Goal: Information Seeking & Learning: Check status

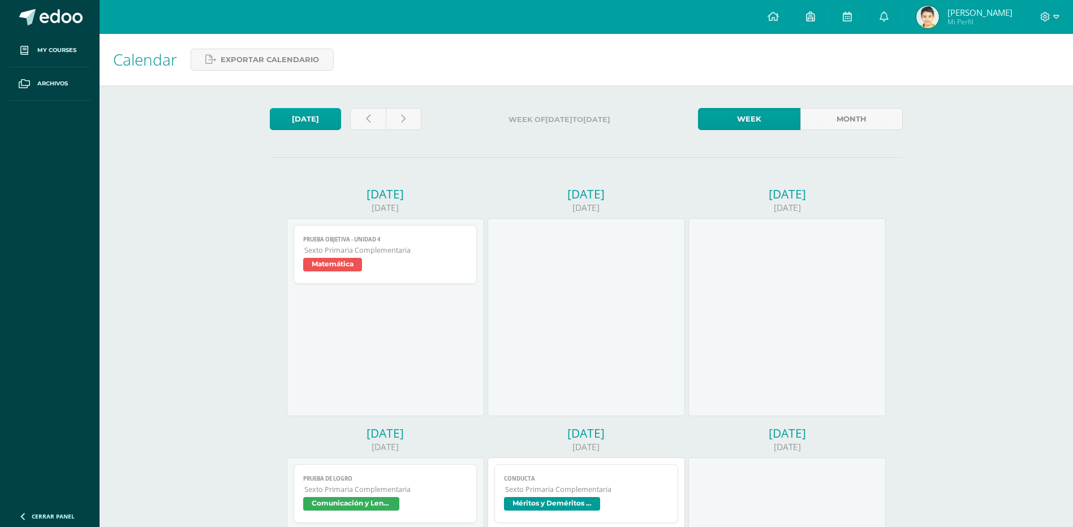
click at [981, 12] on span "[PERSON_NAME]" at bounding box center [979, 12] width 65 height 11
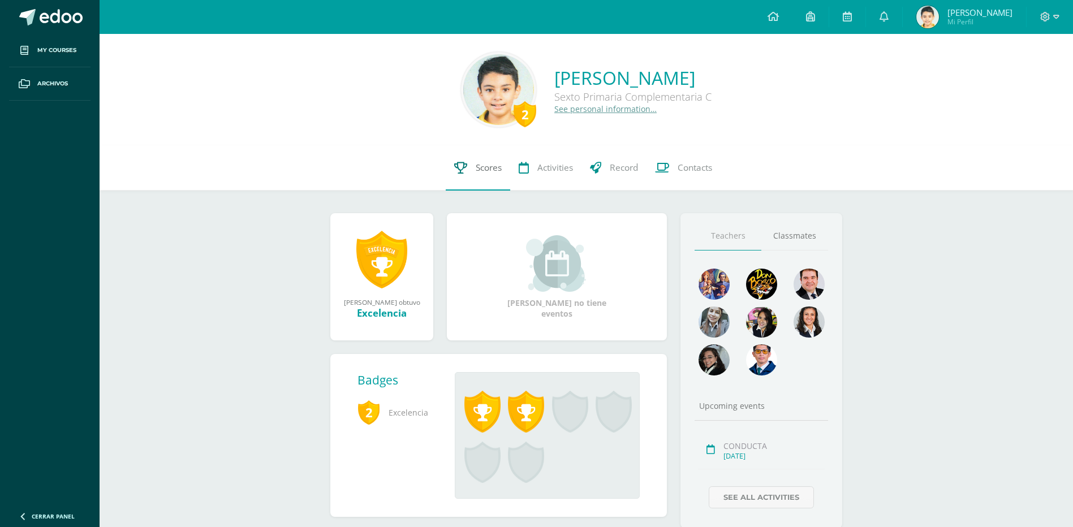
click at [491, 167] on span "Scores" at bounding box center [489, 168] width 26 height 12
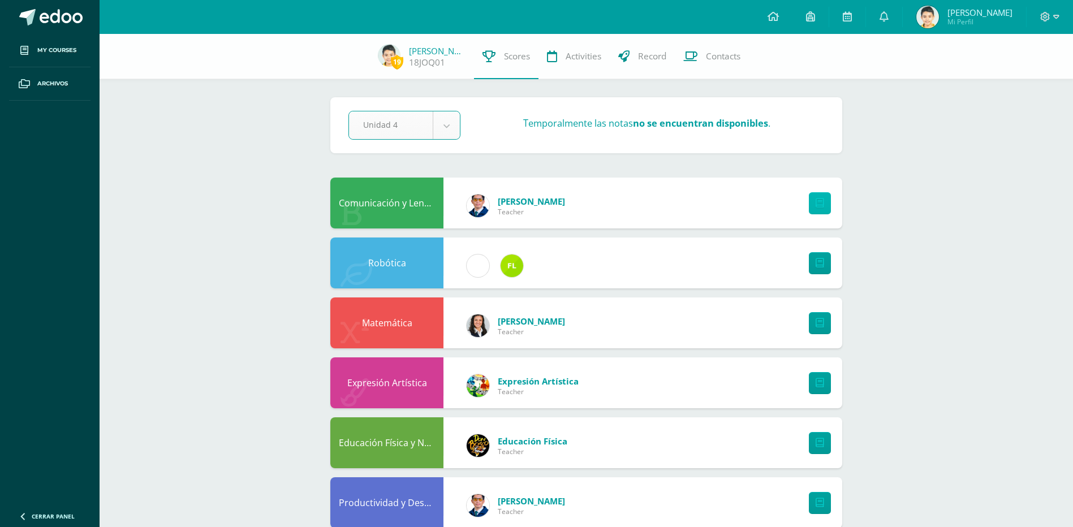
click at [814, 199] on link at bounding box center [820, 203] width 22 height 22
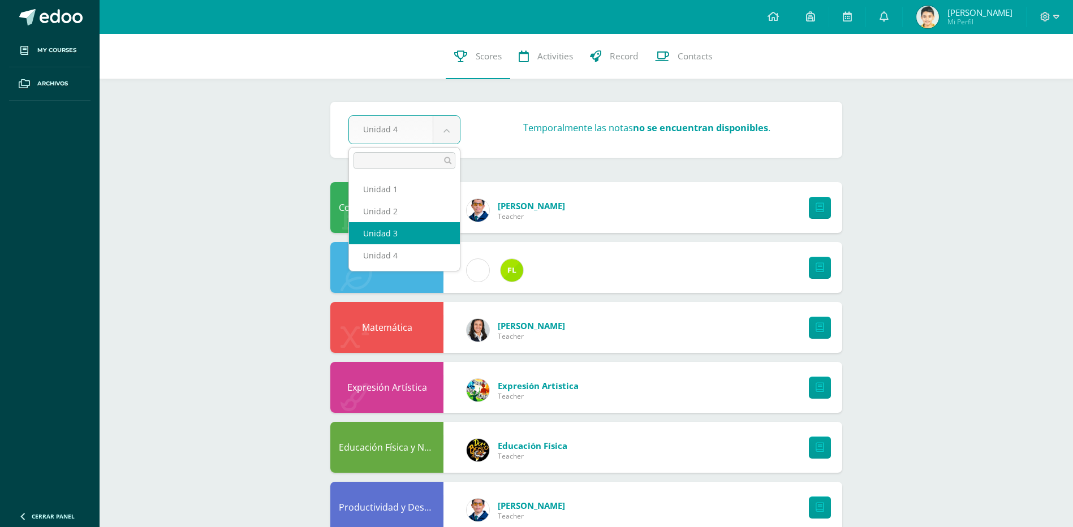
select select "Unidad 3"
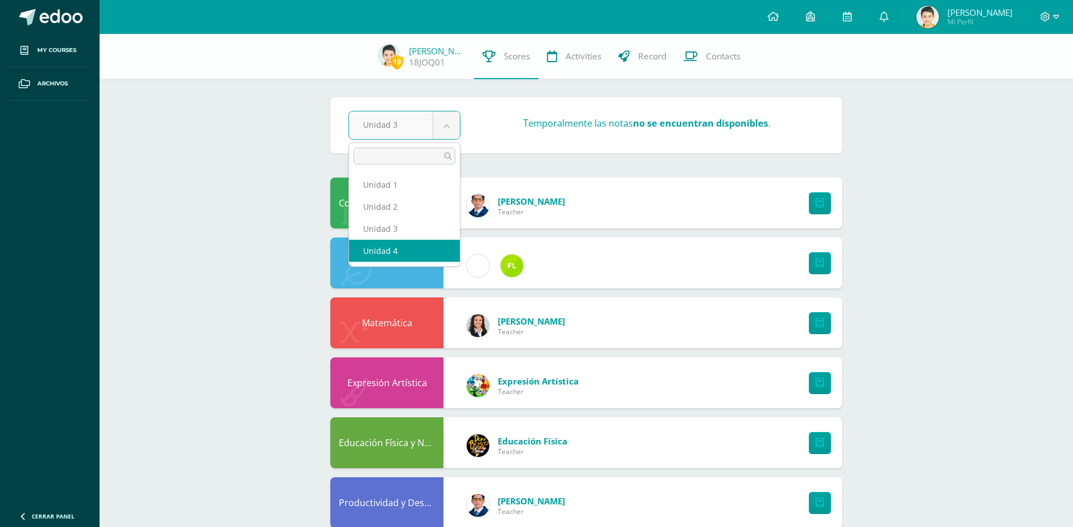
select select "Unidad 4"
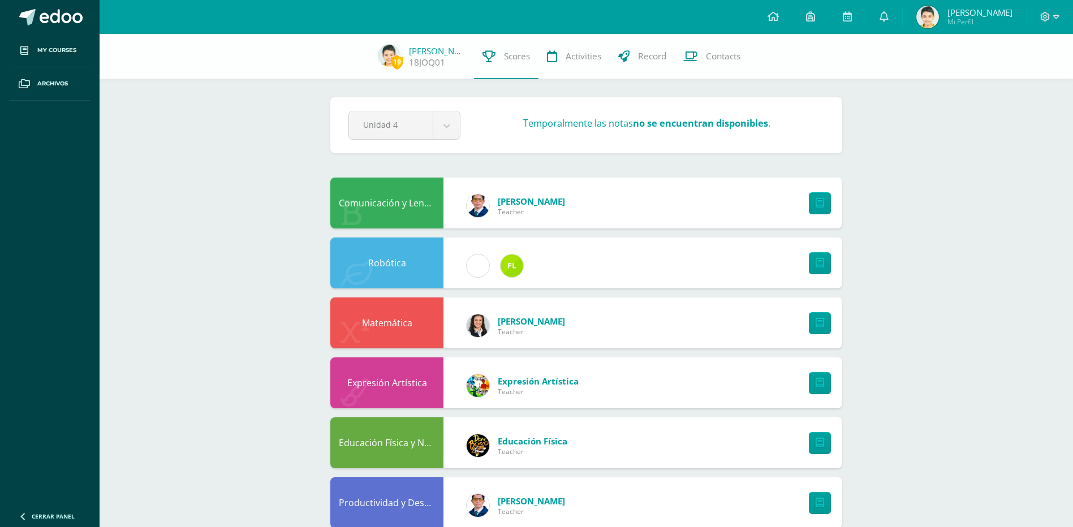
click at [1055, 15] on icon at bounding box center [1056, 17] width 6 height 10
click at [1024, 76] on span "Cerrar sesión" at bounding box center [1020, 77] width 51 height 11
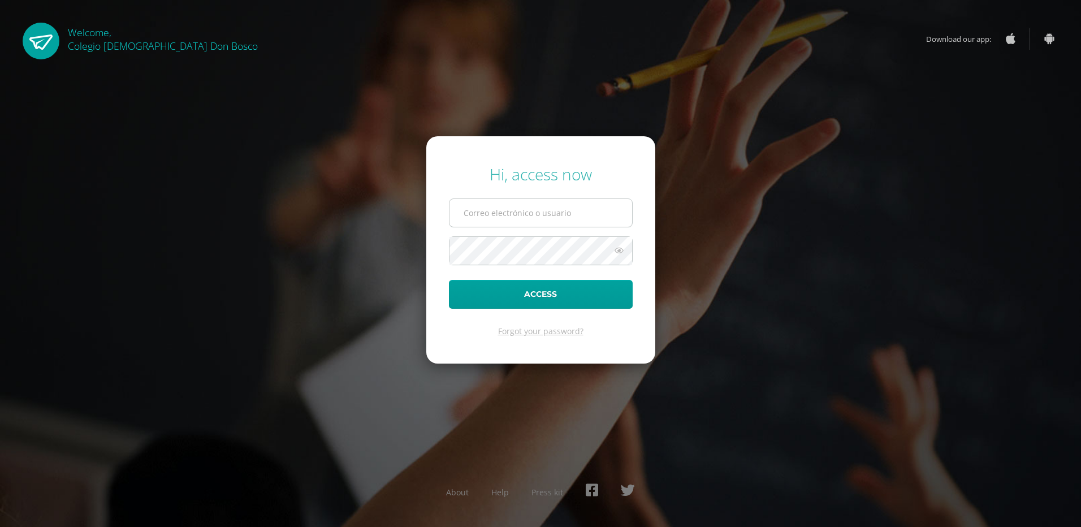
type input "[PERSON_NAME][EMAIL_ADDRESS][DOMAIN_NAME]"
click at [578, 217] on input "[PERSON_NAME][EMAIL_ADDRESS][DOMAIN_NAME]" at bounding box center [541, 213] width 183 height 28
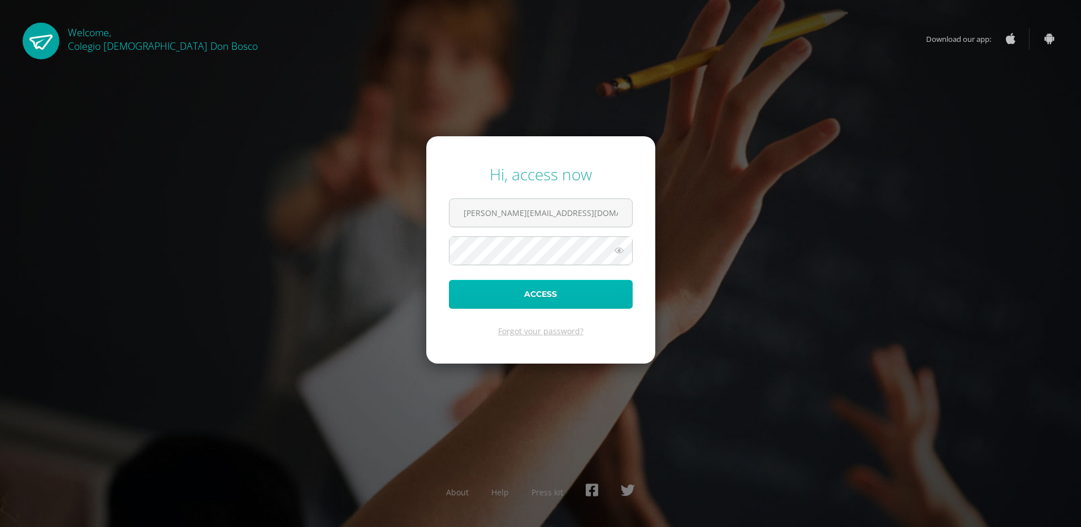
click at [539, 299] on button "Access" at bounding box center [541, 294] width 184 height 29
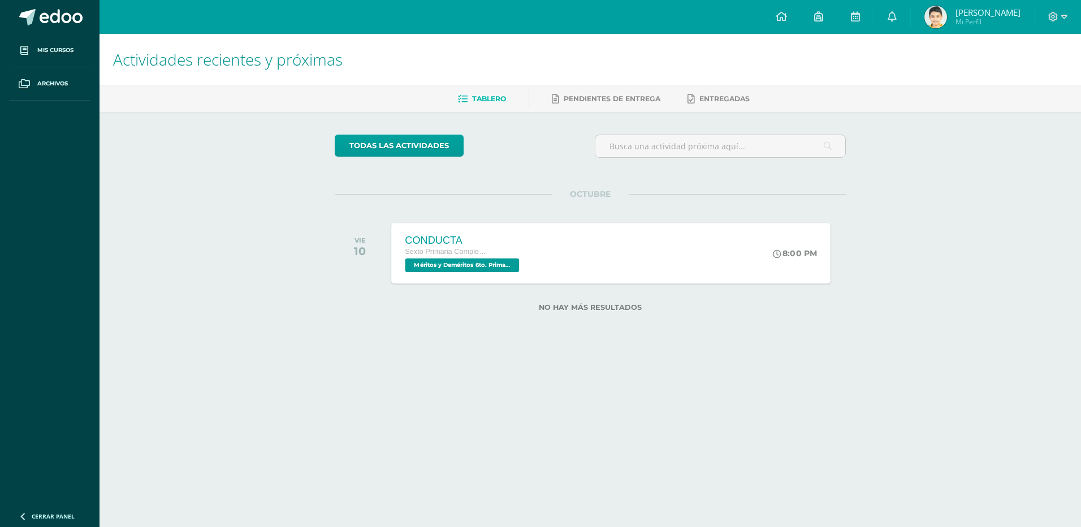
click at [477, 263] on span "Méritos y Deméritos 6to. Primaria ¨C¨ 'C'" at bounding box center [462, 265] width 114 height 14
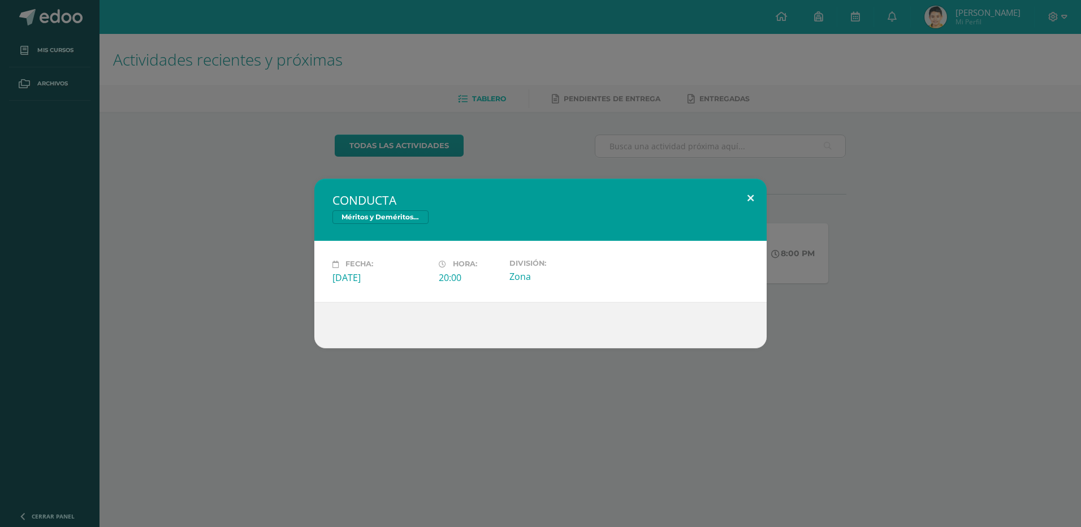
click at [747, 197] on button at bounding box center [751, 198] width 32 height 38
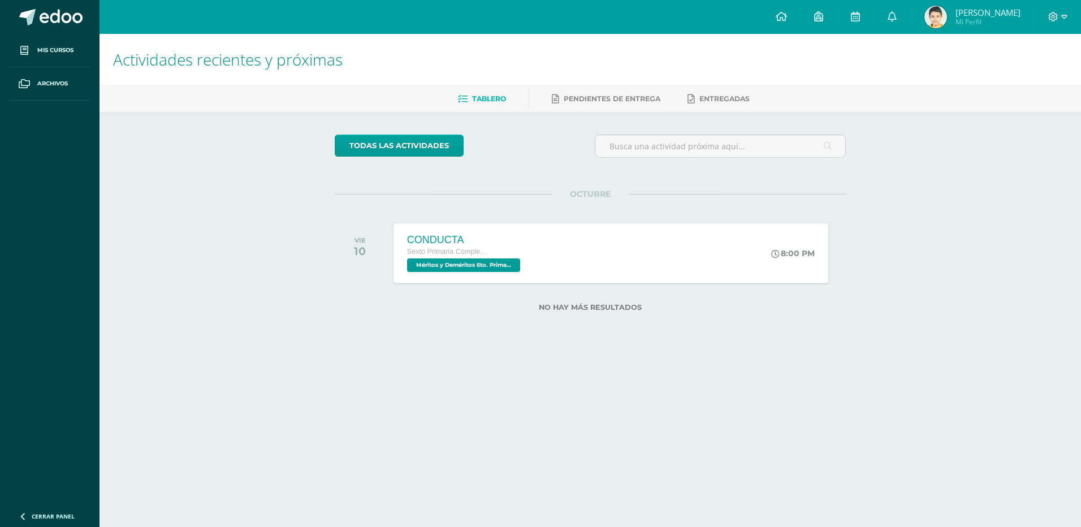
click at [993, 14] on span "José Emilio" at bounding box center [988, 12] width 65 height 11
click at [1062, 17] on icon at bounding box center [1065, 17] width 6 height 10
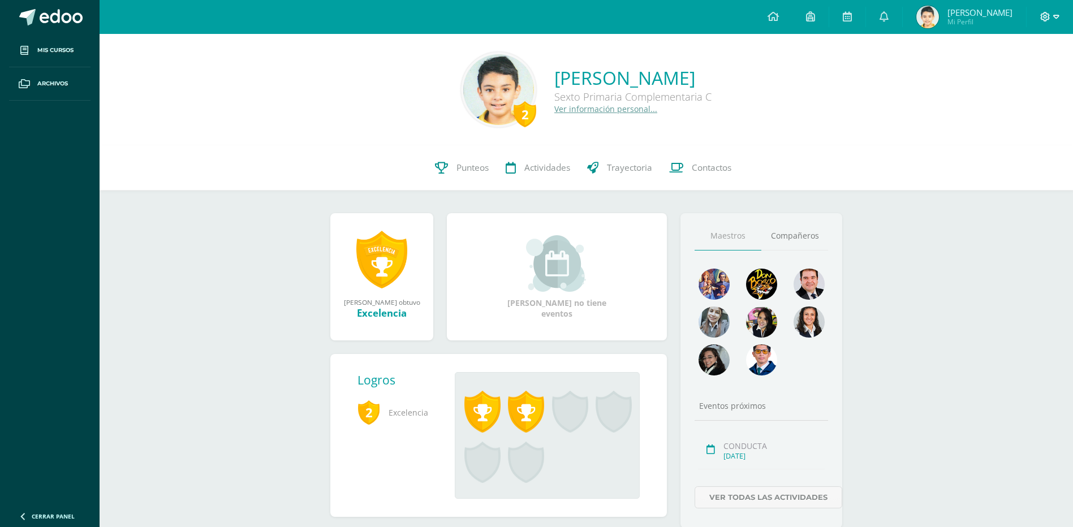
click at [1052, 15] on span at bounding box center [1049, 17] width 19 height 12
click at [1017, 78] on span "Cerrar sesión" at bounding box center [1020, 77] width 51 height 11
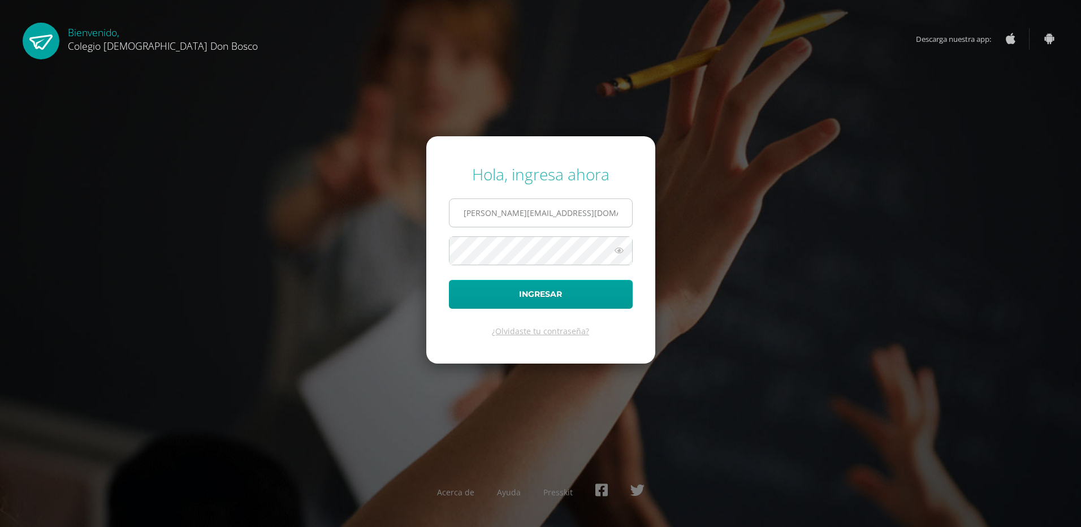
click at [562, 213] on input "j.ochoa.2cdb@gmail.com" at bounding box center [541, 213] width 183 height 28
type input "j.ochoa.kadb@gmail.com"
click at [483, 292] on button "Ingresar" at bounding box center [541, 294] width 184 height 29
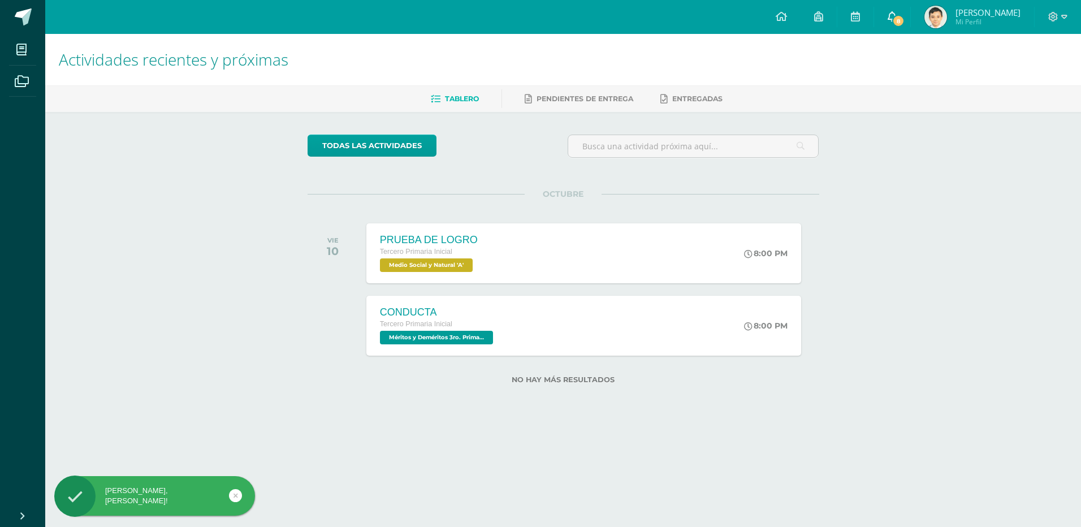
click at [905, 18] on span "8" at bounding box center [898, 21] width 12 height 12
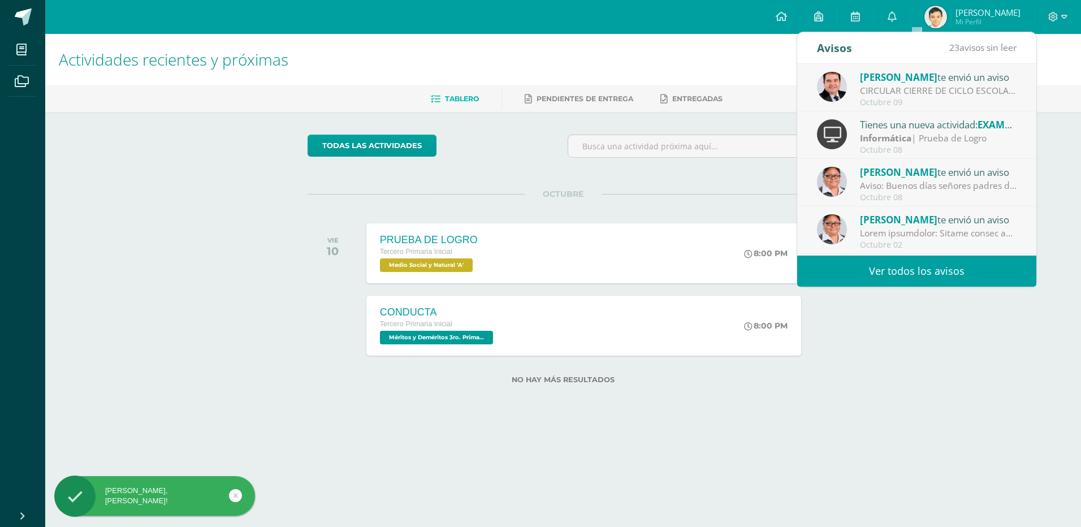
click at [900, 90] on div "CIRCULAR CIERRE DE CICLO ESCOLAR 2025: Buenas tardes estimados Padres y Madres …" at bounding box center [938, 90] width 157 height 13
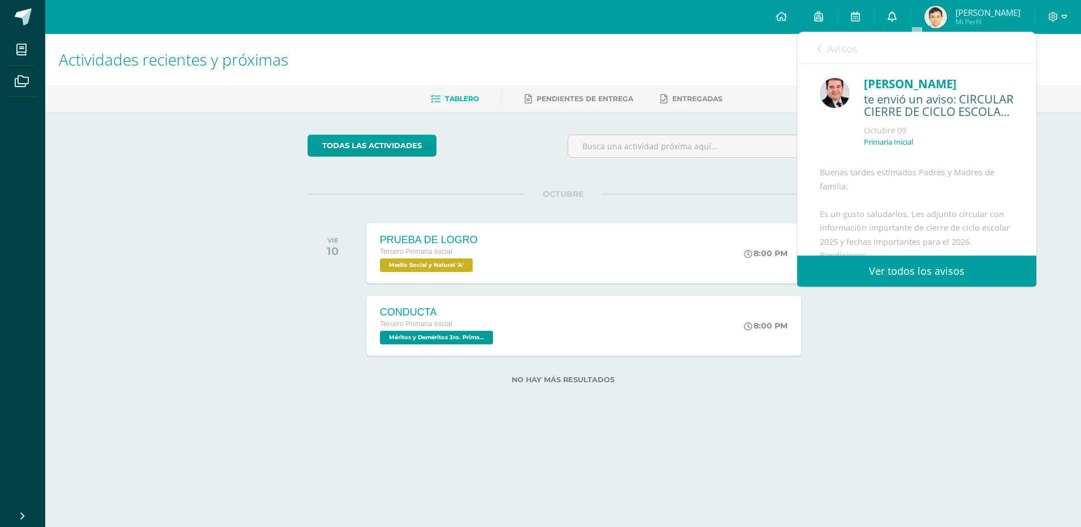
click at [897, 15] on icon at bounding box center [892, 16] width 9 height 10
click at [905, 268] on link "Ver todos los avisos" at bounding box center [916, 271] width 239 height 31
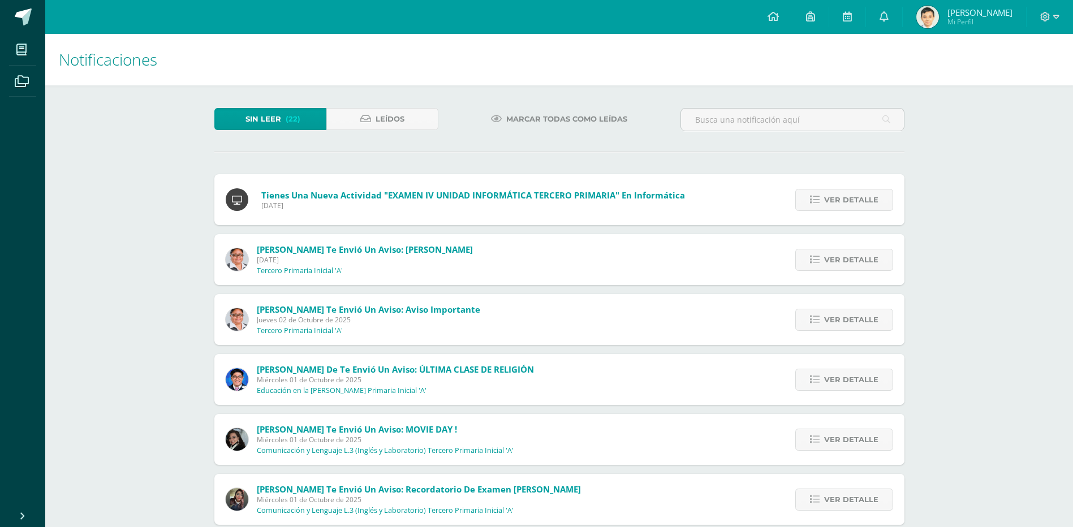
click at [264, 119] on span "Sin leer" at bounding box center [263, 119] width 36 height 21
click at [862, 202] on span "Ver detalle" at bounding box center [851, 199] width 54 height 21
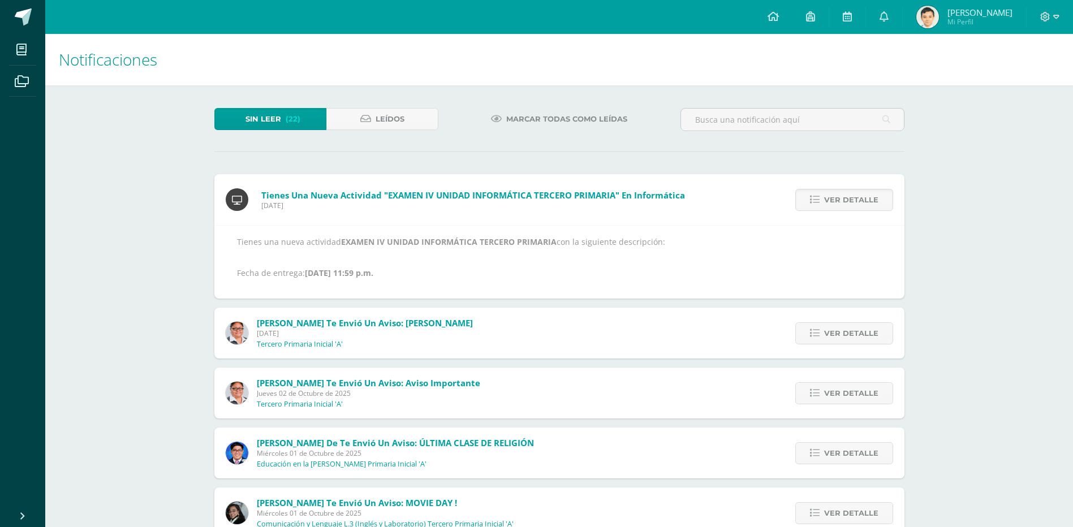
click at [862, 202] on span "Ver detalle" at bounding box center [851, 199] width 54 height 21
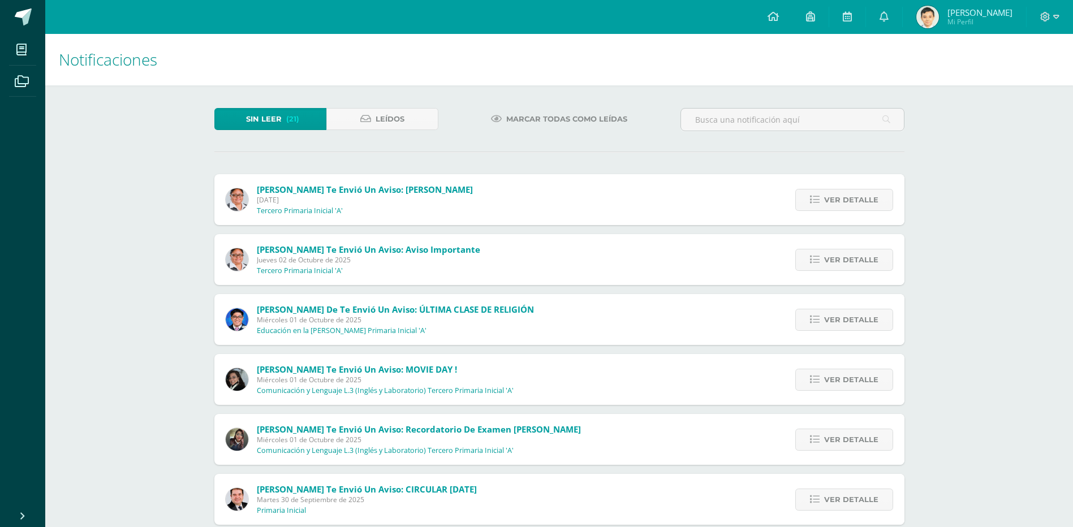
click at [862, 202] on span "Ver detalle" at bounding box center [851, 199] width 54 height 21
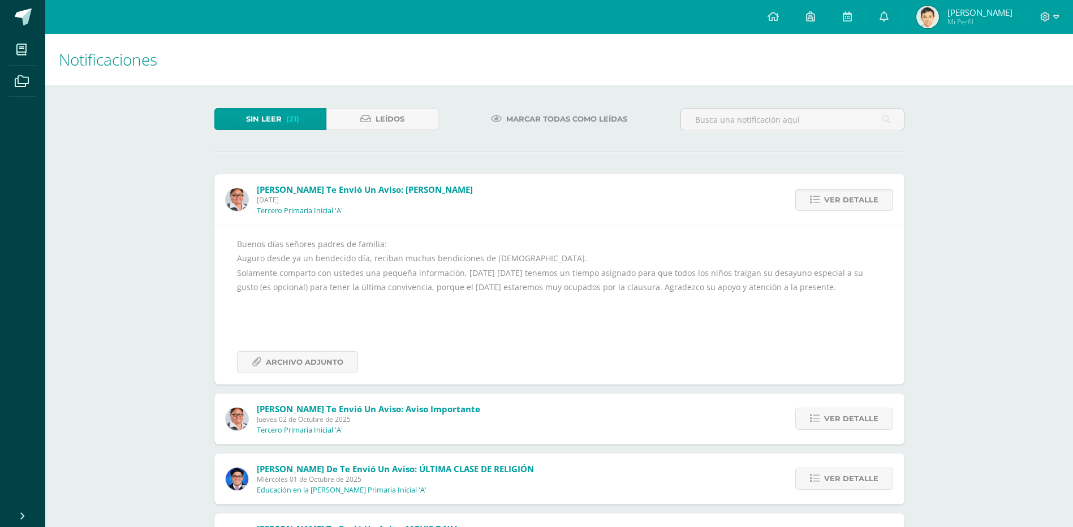
click at [862, 202] on span "Ver detalle" at bounding box center [851, 199] width 54 height 21
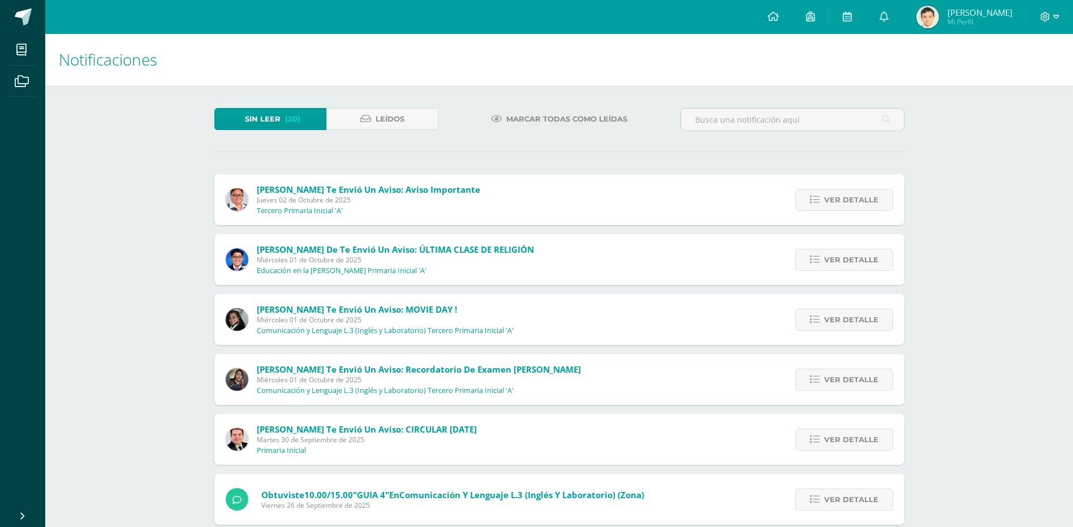
click at [862, 202] on span "Ver detalle" at bounding box center [851, 199] width 54 height 21
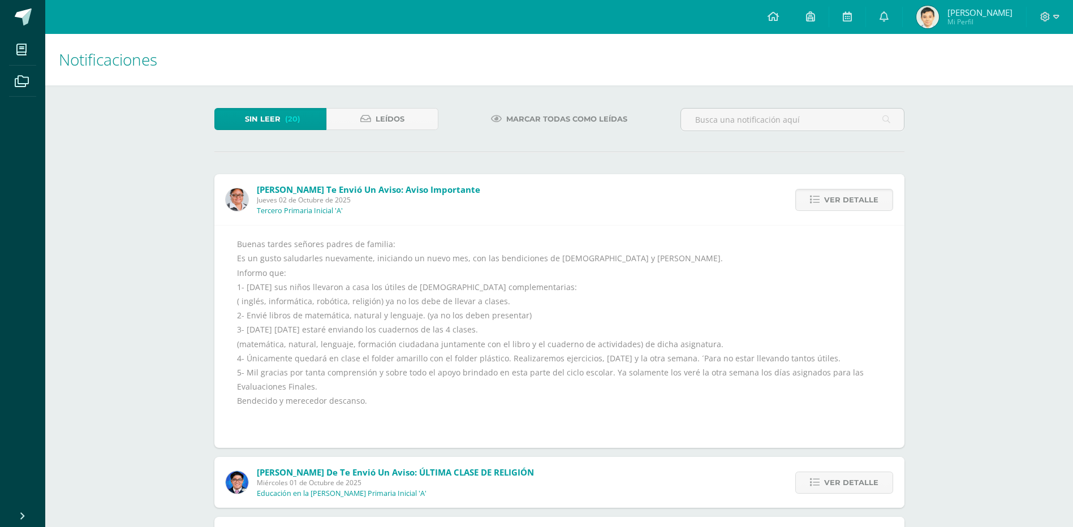
click at [862, 202] on span "Ver detalle" at bounding box center [851, 199] width 54 height 21
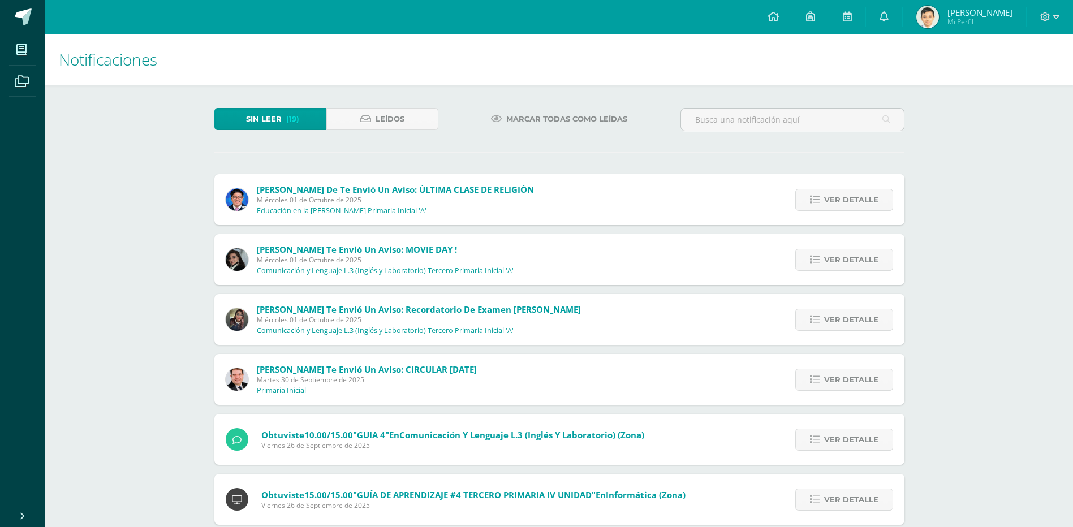
click at [862, 202] on span "Ver detalle" at bounding box center [851, 199] width 54 height 21
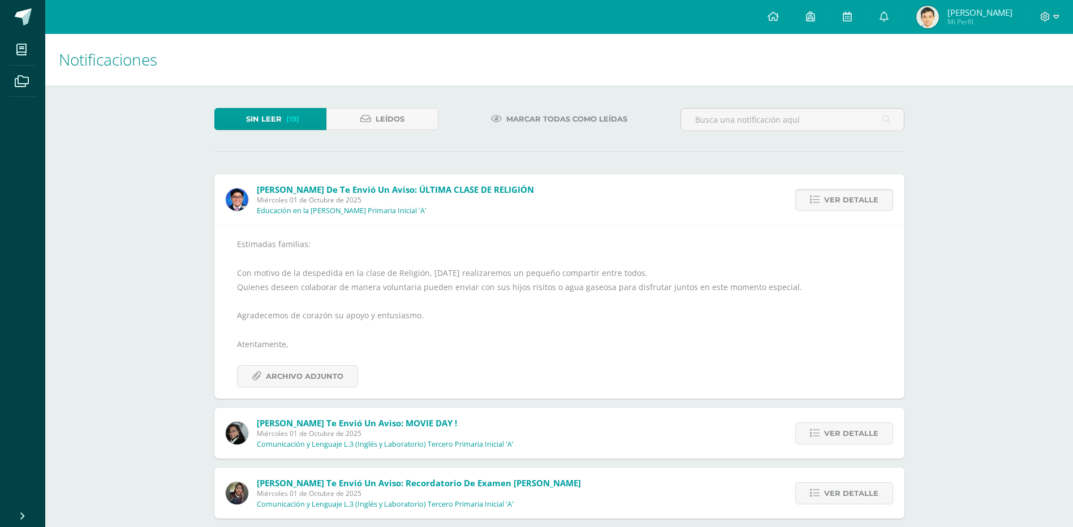
click at [862, 202] on span "Ver detalle" at bounding box center [851, 199] width 54 height 21
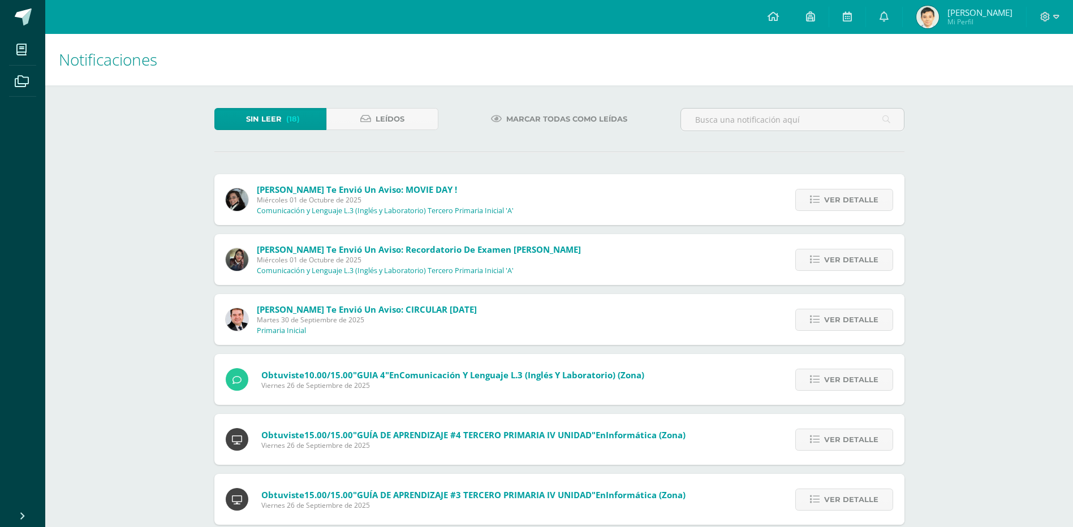
click at [862, 202] on span "Ver detalle" at bounding box center [851, 199] width 54 height 21
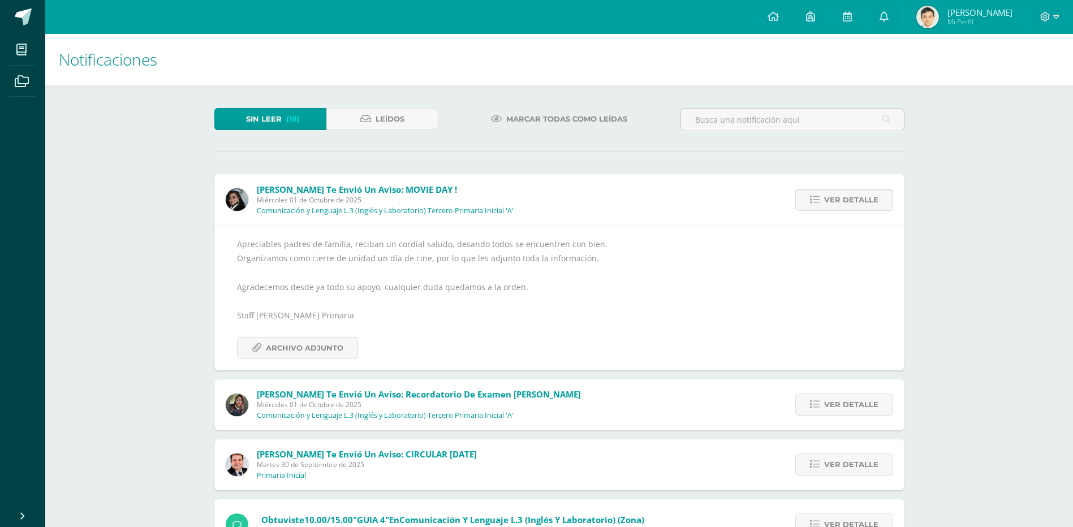
click at [862, 202] on span "Ver detalle" at bounding box center [851, 199] width 54 height 21
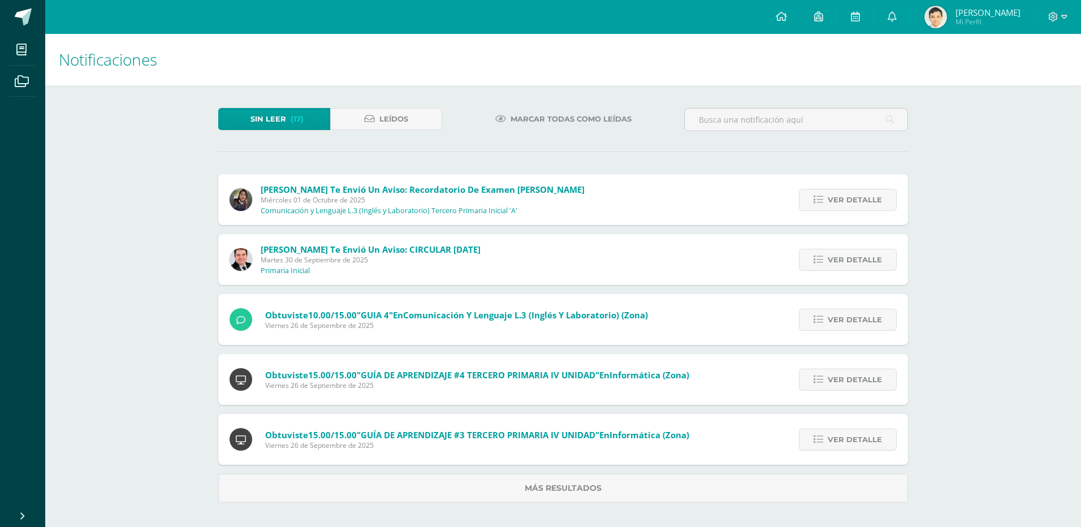
click at [862, 202] on span "Ver detalle" at bounding box center [855, 199] width 54 height 21
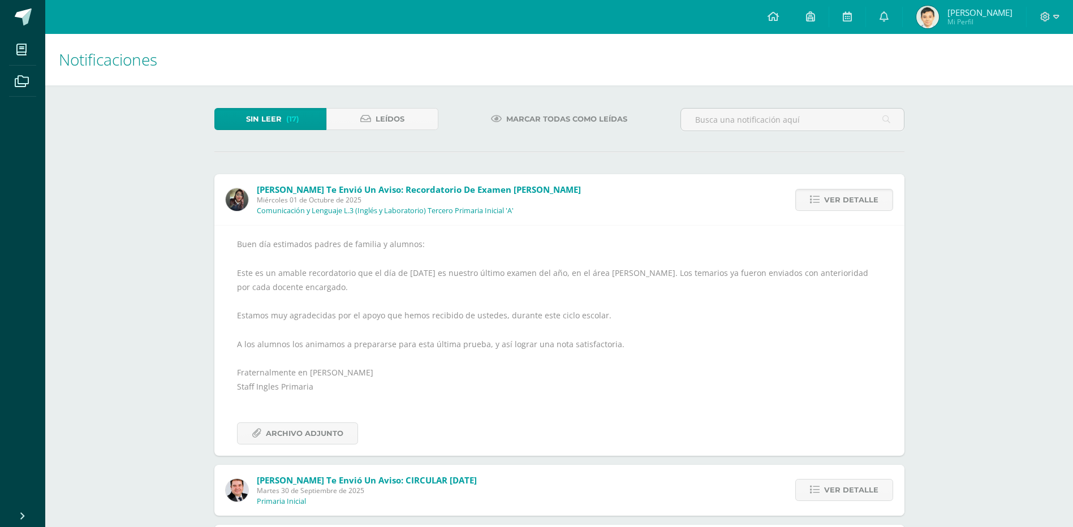
click at [862, 202] on span "Ver detalle" at bounding box center [851, 199] width 54 height 21
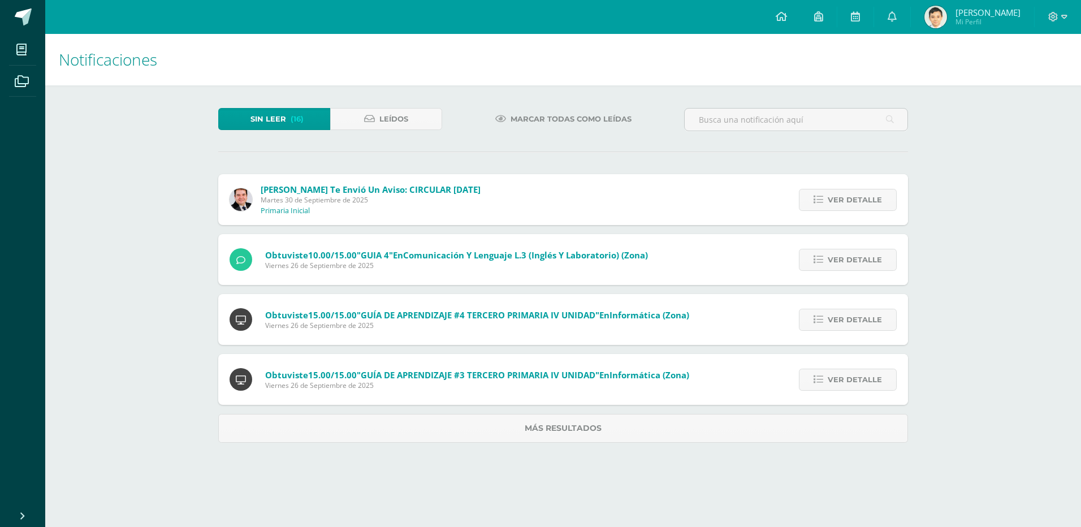
click at [862, 202] on span "Ver detalle" at bounding box center [855, 199] width 54 height 21
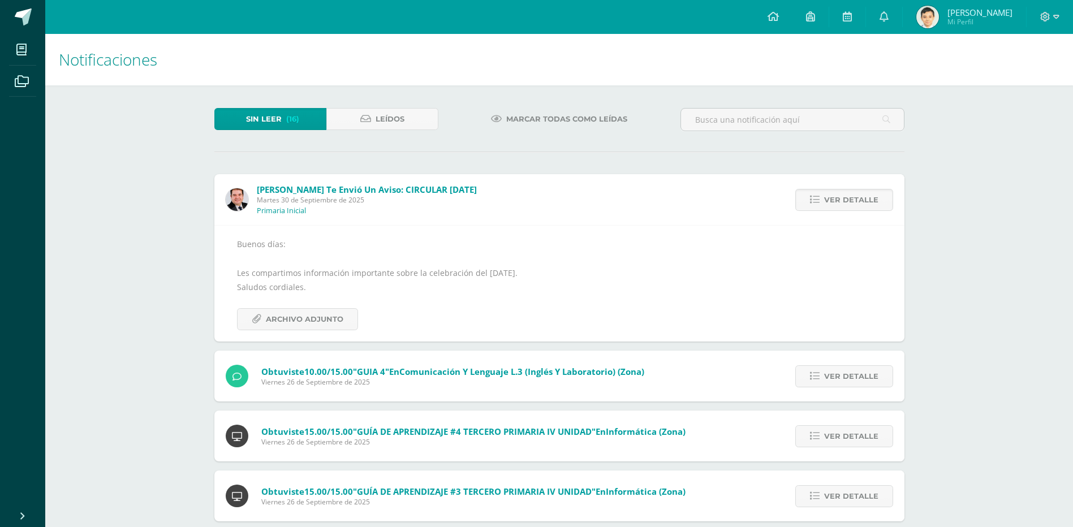
click at [862, 202] on span "Ver detalle" at bounding box center [851, 199] width 54 height 21
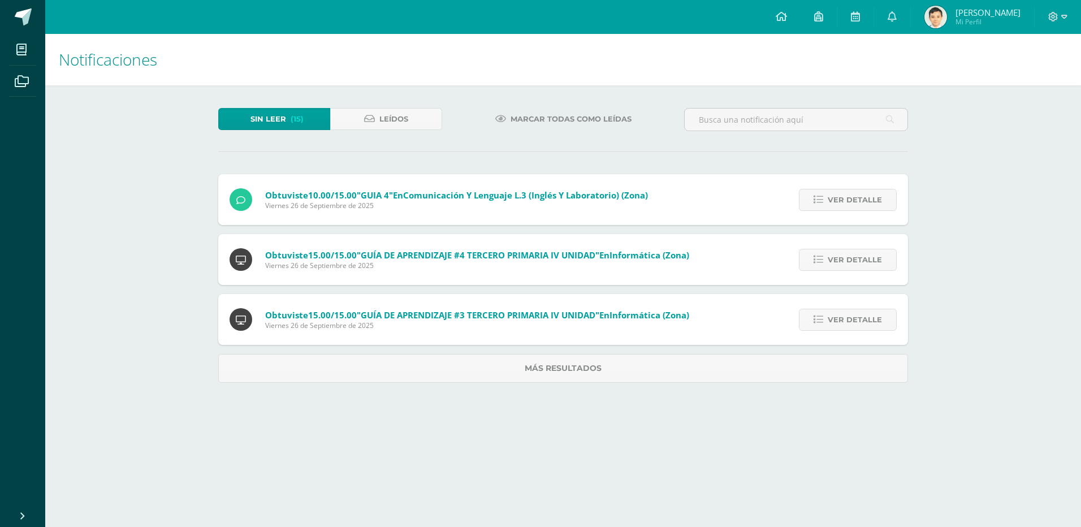
click at [862, 202] on span "Ver detalle" at bounding box center [855, 199] width 54 height 21
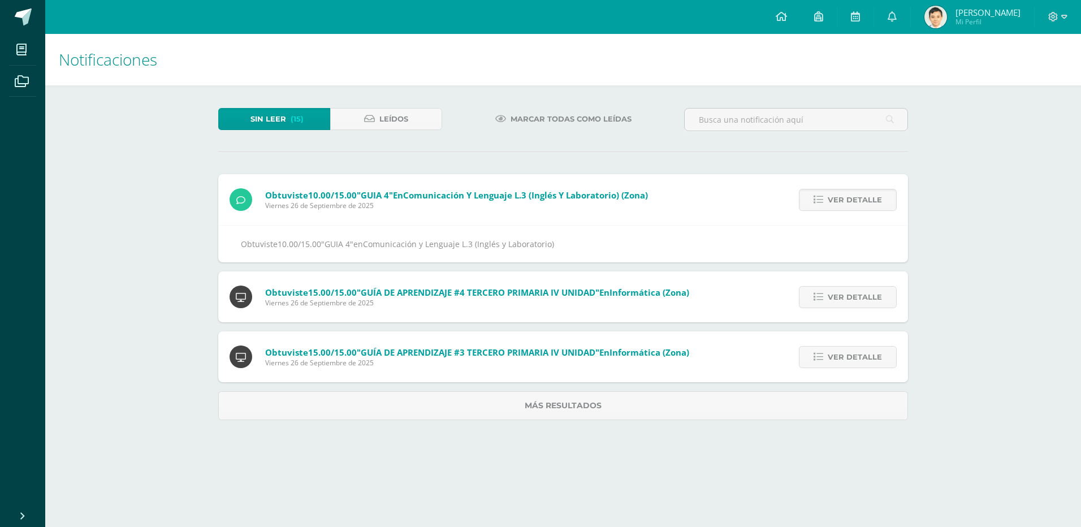
click at [862, 202] on span "Ver detalle" at bounding box center [855, 199] width 54 height 21
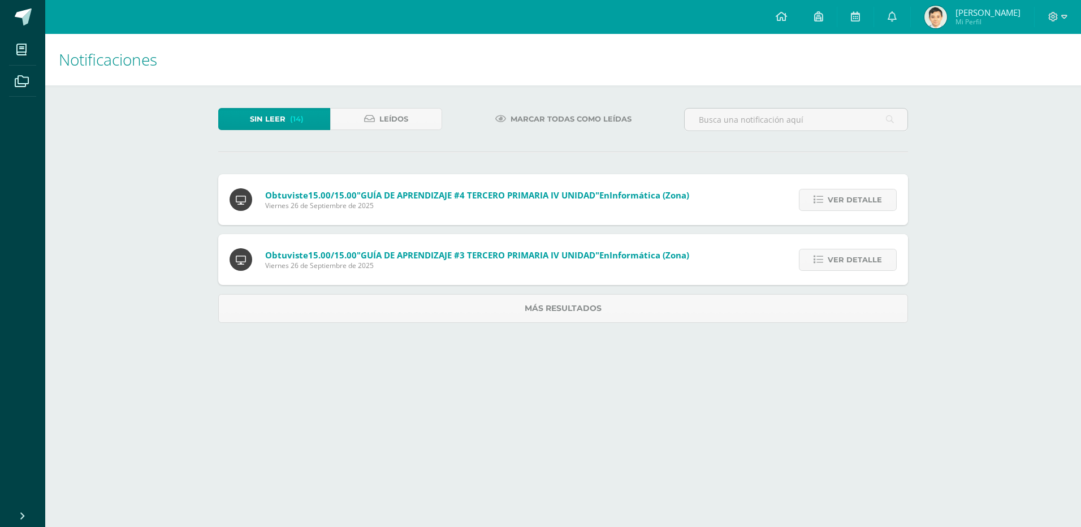
click at [862, 202] on span "Ver detalle" at bounding box center [855, 199] width 54 height 21
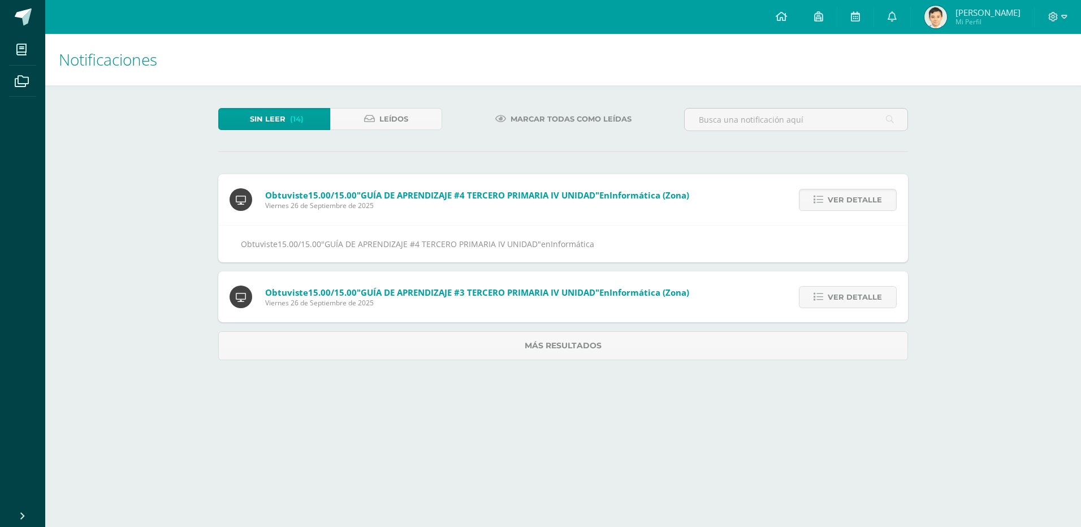
click at [862, 202] on span "Ver detalle" at bounding box center [855, 199] width 54 height 21
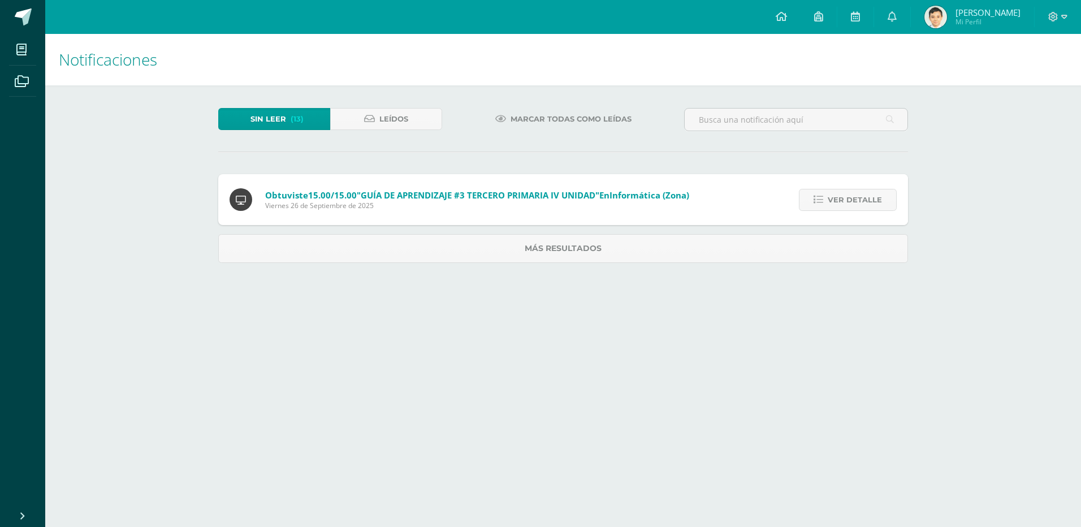
click at [862, 202] on span "Ver detalle" at bounding box center [855, 199] width 54 height 21
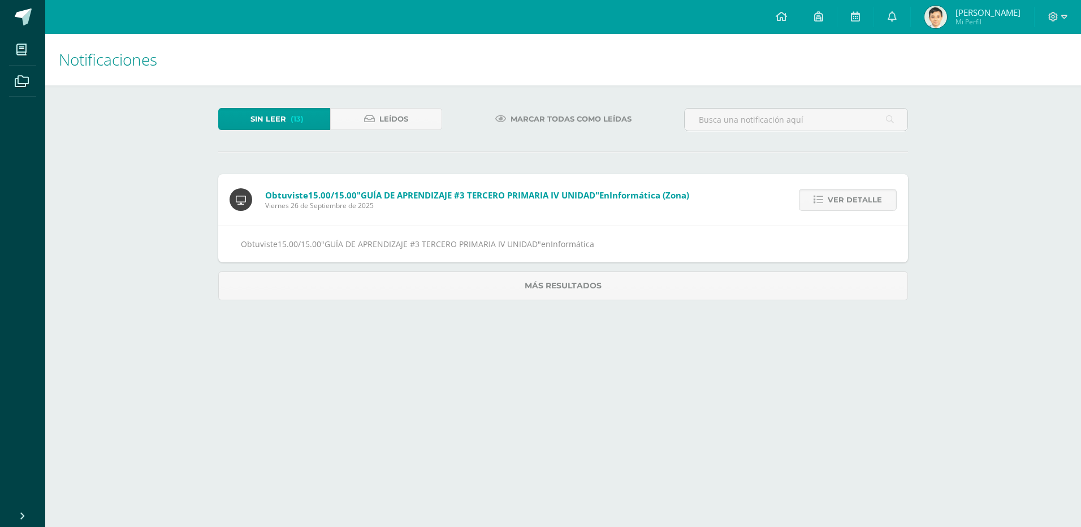
click at [862, 202] on span "Ver detalle" at bounding box center [855, 199] width 54 height 21
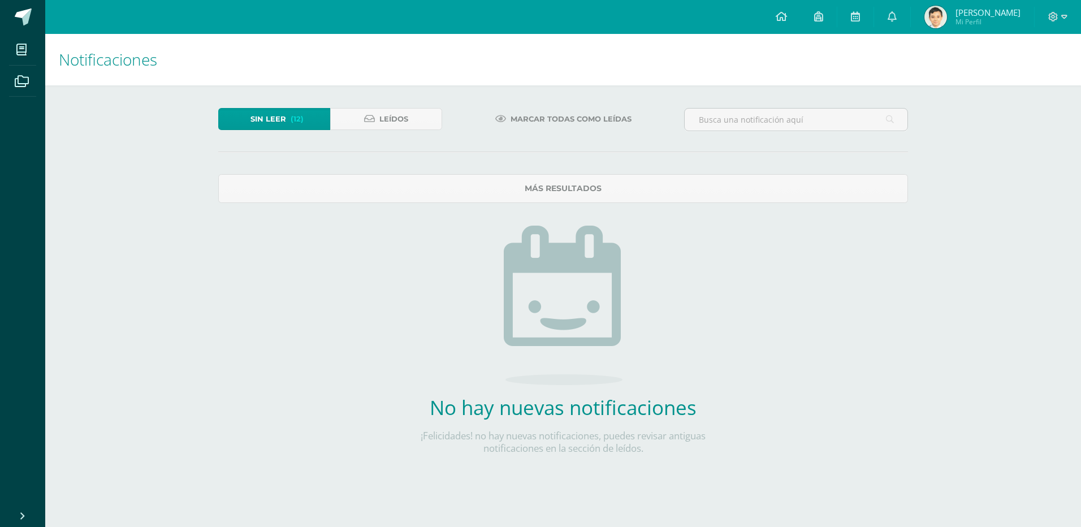
click at [257, 117] on span "Sin leer" at bounding box center [269, 119] width 36 height 21
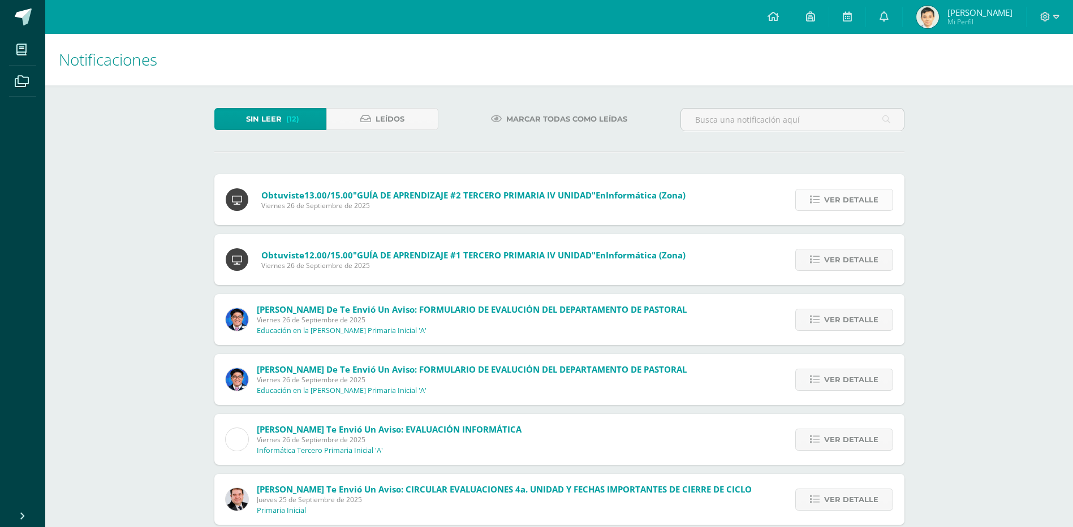
click at [864, 201] on span "Ver detalle" at bounding box center [851, 199] width 54 height 21
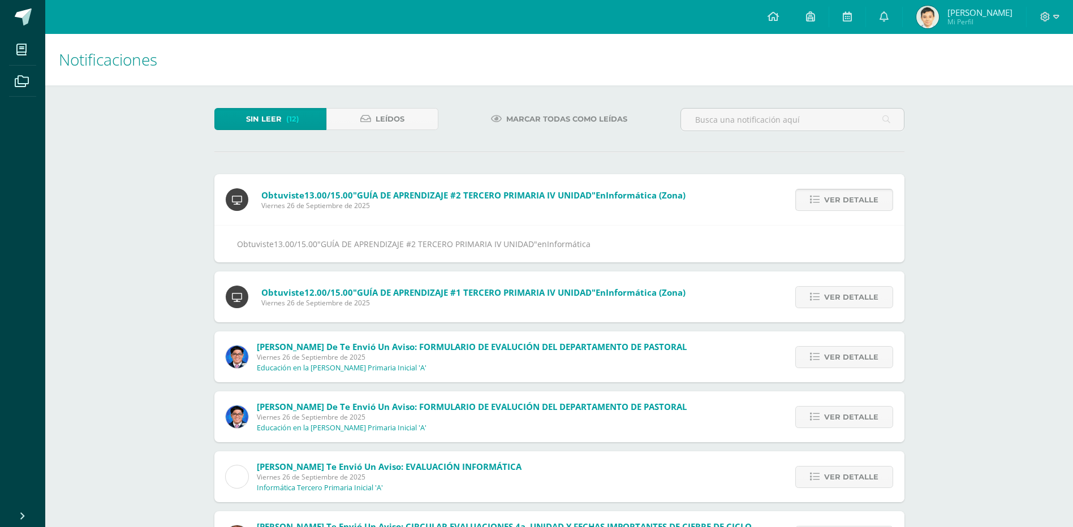
click at [858, 202] on span "Ver detalle" at bounding box center [851, 199] width 54 height 21
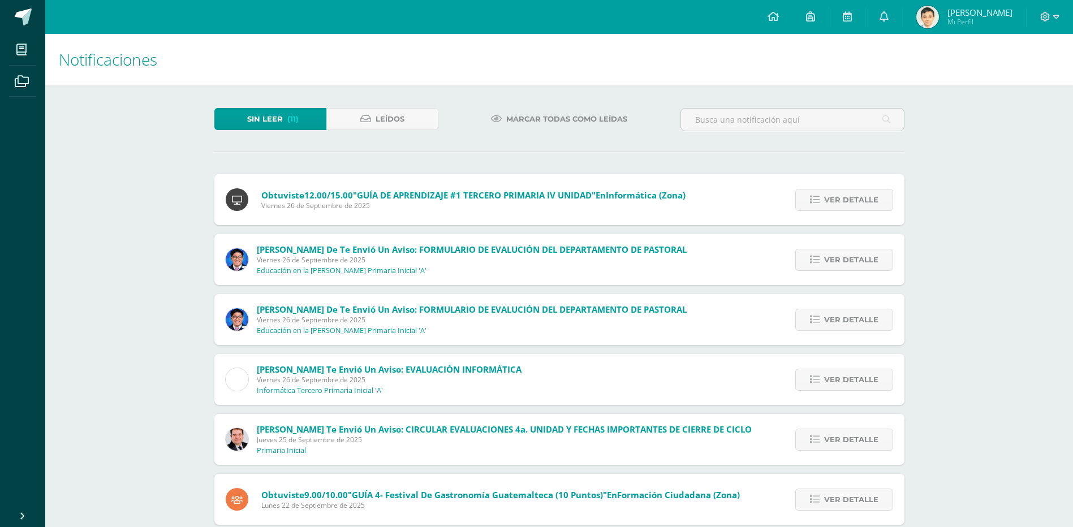
click at [858, 202] on span "Ver detalle" at bounding box center [851, 199] width 54 height 21
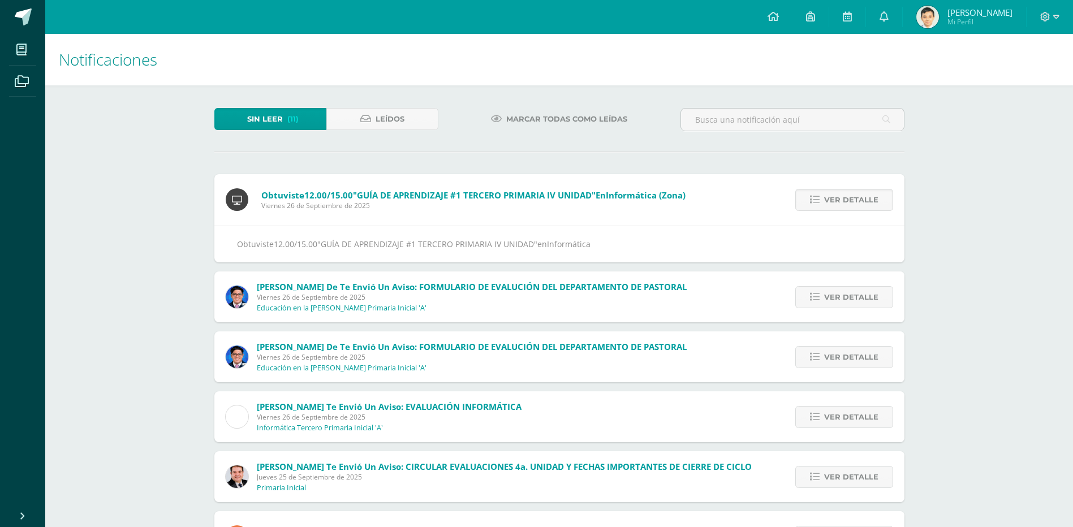
click at [858, 202] on span "Ver detalle" at bounding box center [851, 199] width 54 height 21
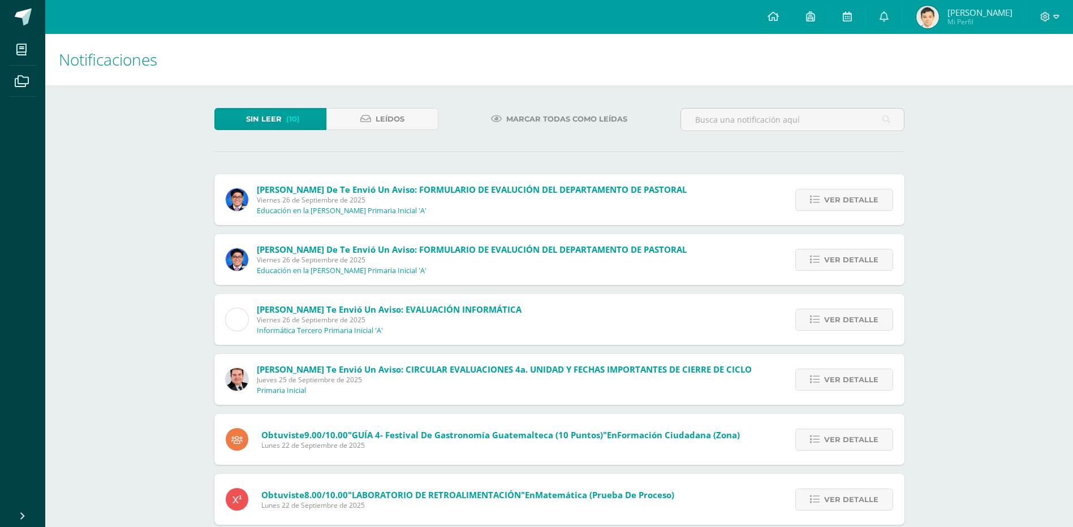
click at [858, 202] on span "Ver detalle" at bounding box center [851, 199] width 54 height 21
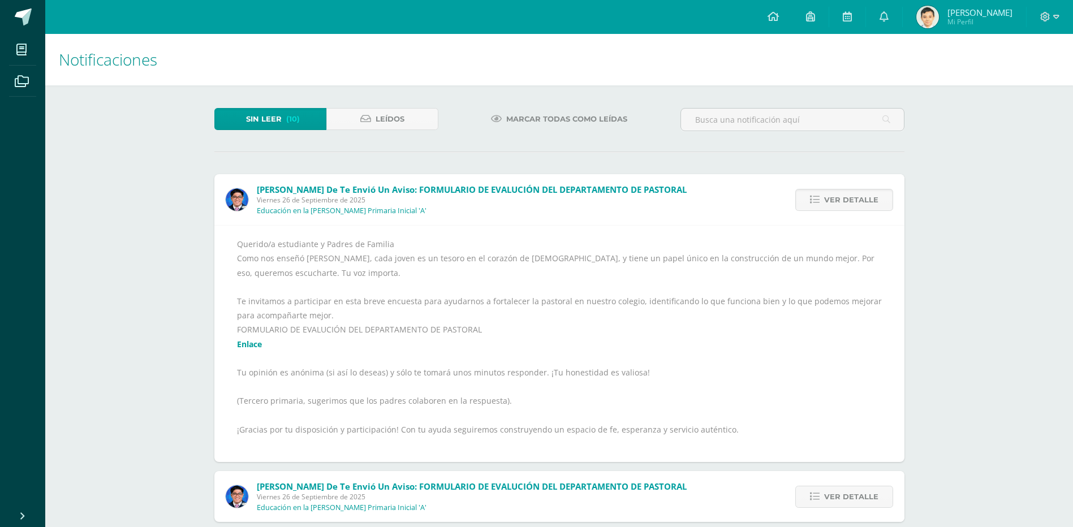
click at [858, 202] on span "Ver detalle" at bounding box center [851, 199] width 54 height 21
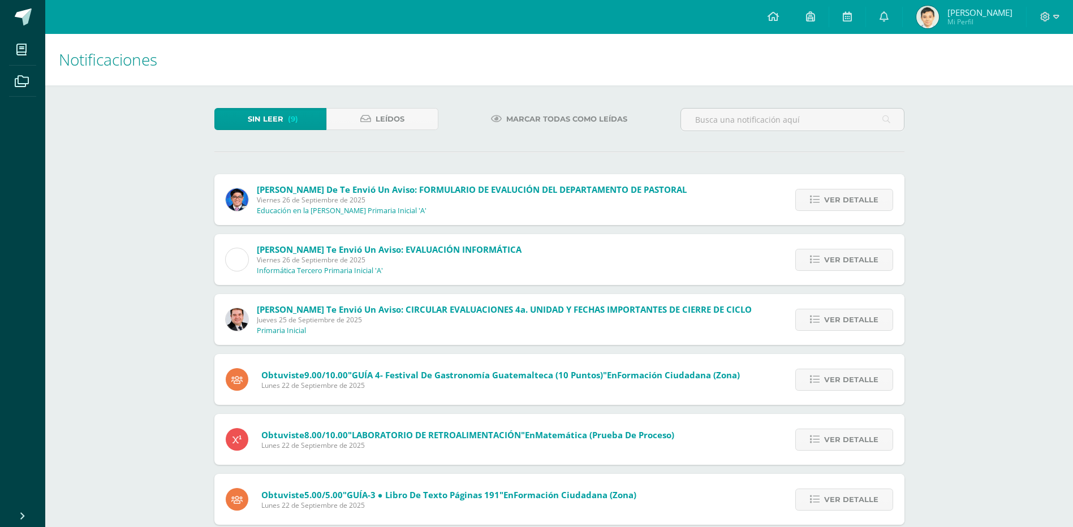
click at [858, 202] on span "Ver detalle" at bounding box center [851, 199] width 54 height 21
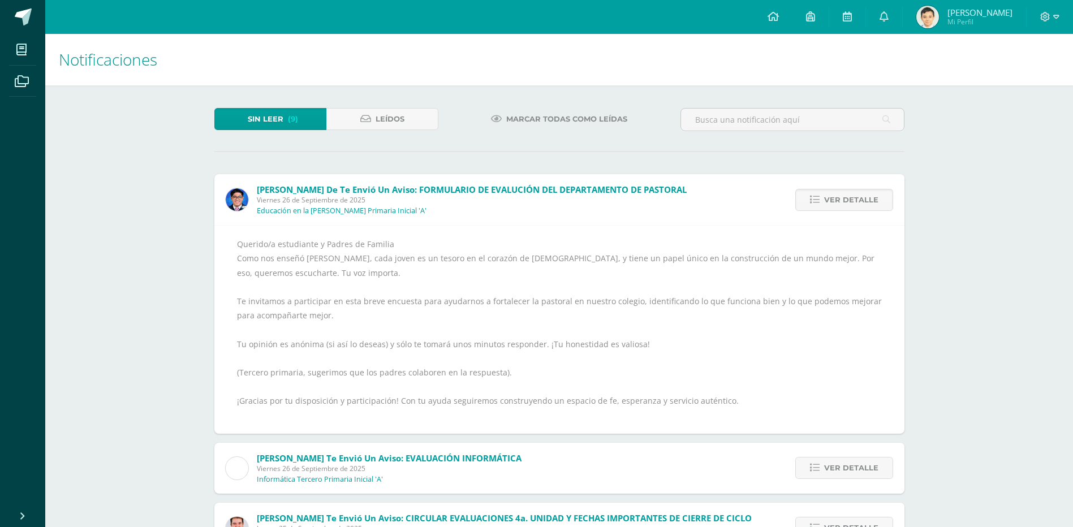
click at [858, 202] on span "Ver detalle" at bounding box center [851, 199] width 54 height 21
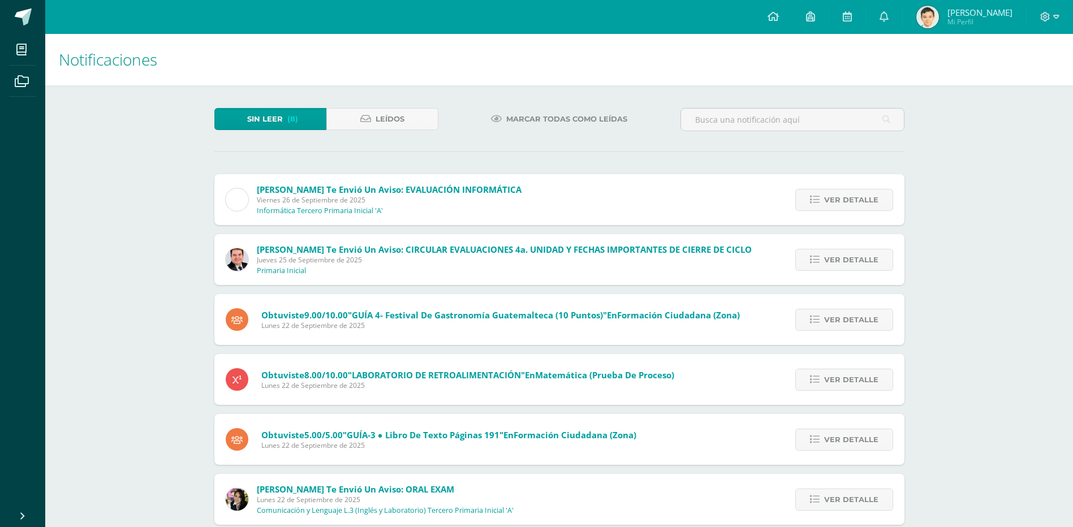
click at [858, 202] on span "Ver detalle" at bounding box center [851, 199] width 54 height 21
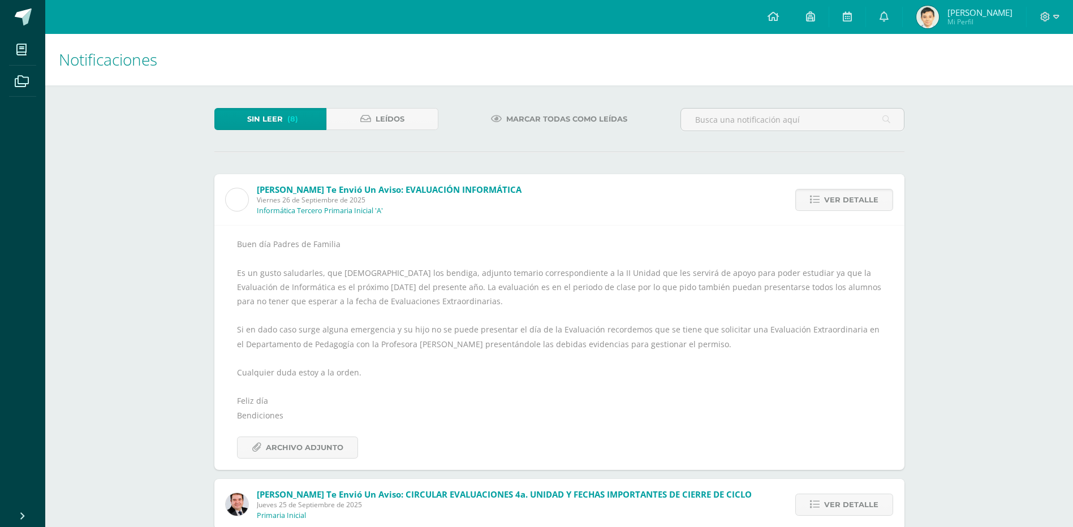
click at [858, 202] on span "Ver detalle" at bounding box center [851, 199] width 54 height 21
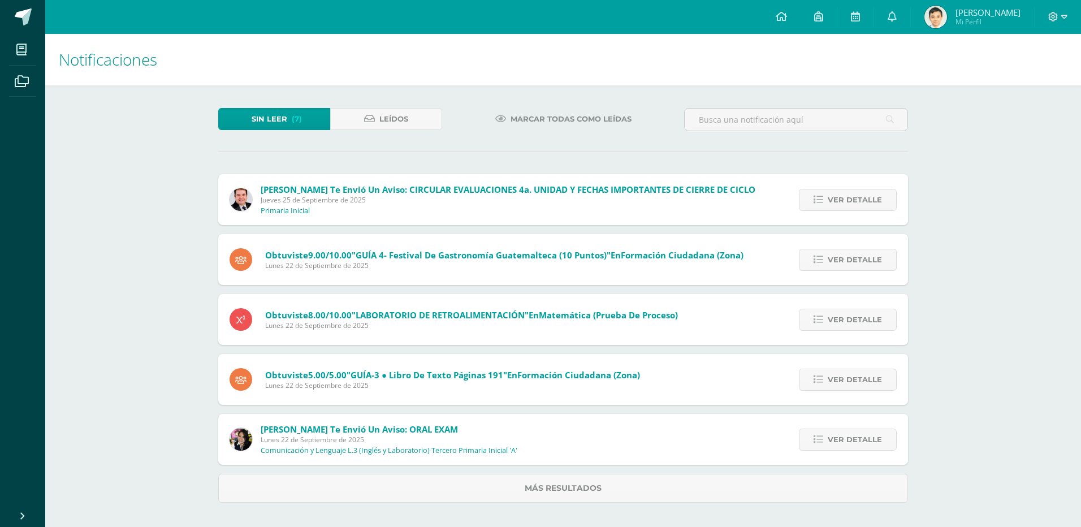
click at [858, 202] on span "Ver detalle" at bounding box center [855, 199] width 54 height 21
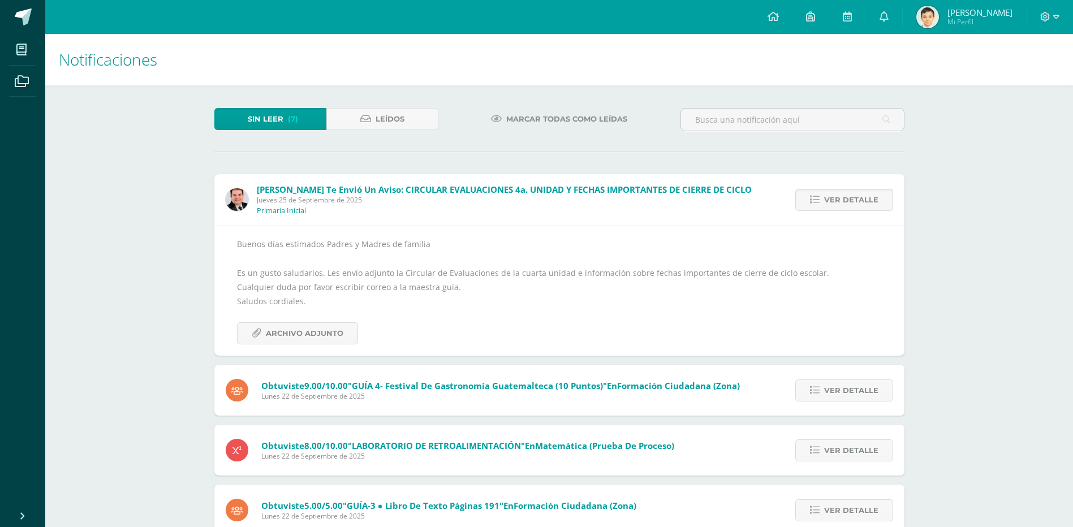
click at [858, 202] on span "Ver detalle" at bounding box center [851, 199] width 54 height 21
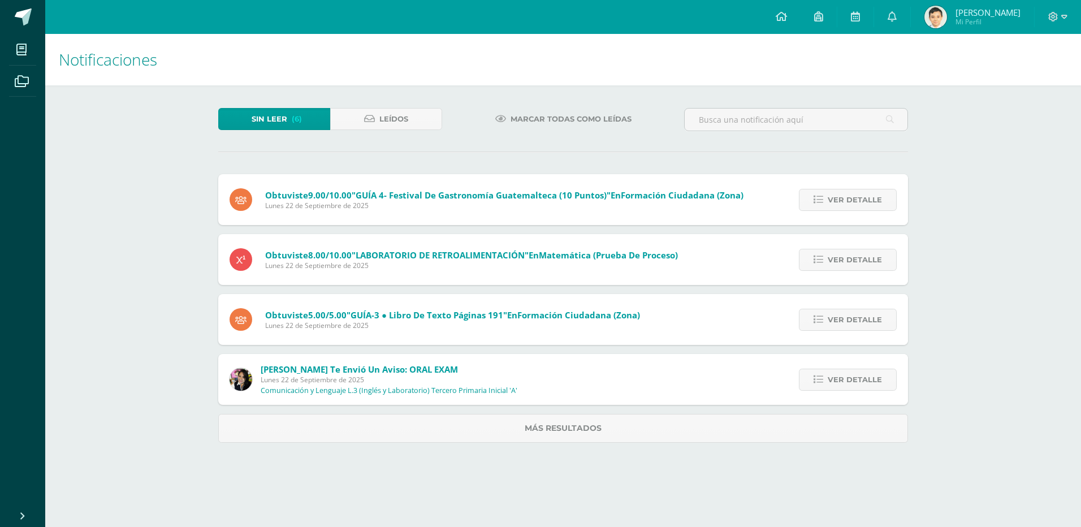
click at [858, 202] on span "Ver detalle" at bounding box center [855, 199] width 54 height 21
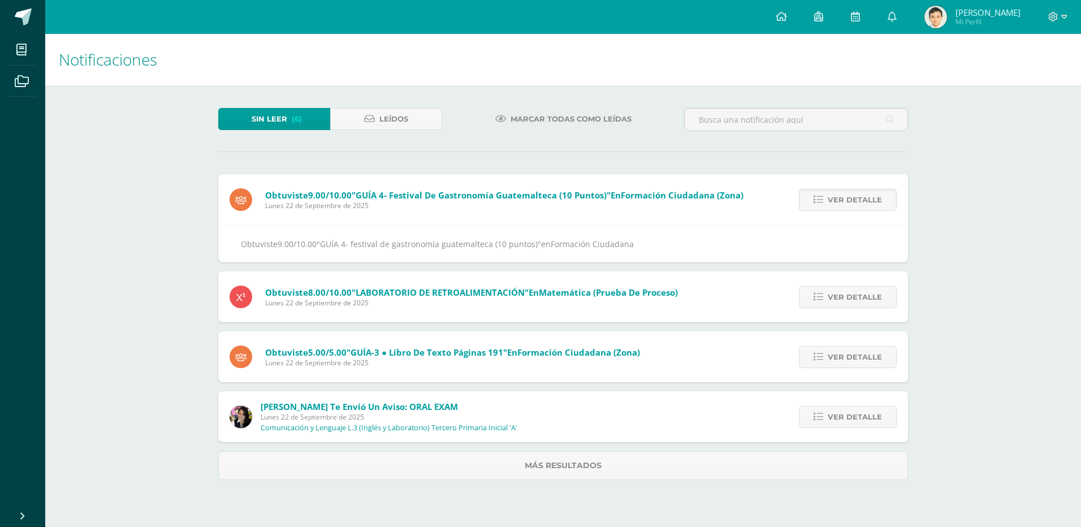
click at [858, 202] on span "Ver detalle" at bounding box center [855, 199] width 54 height 21
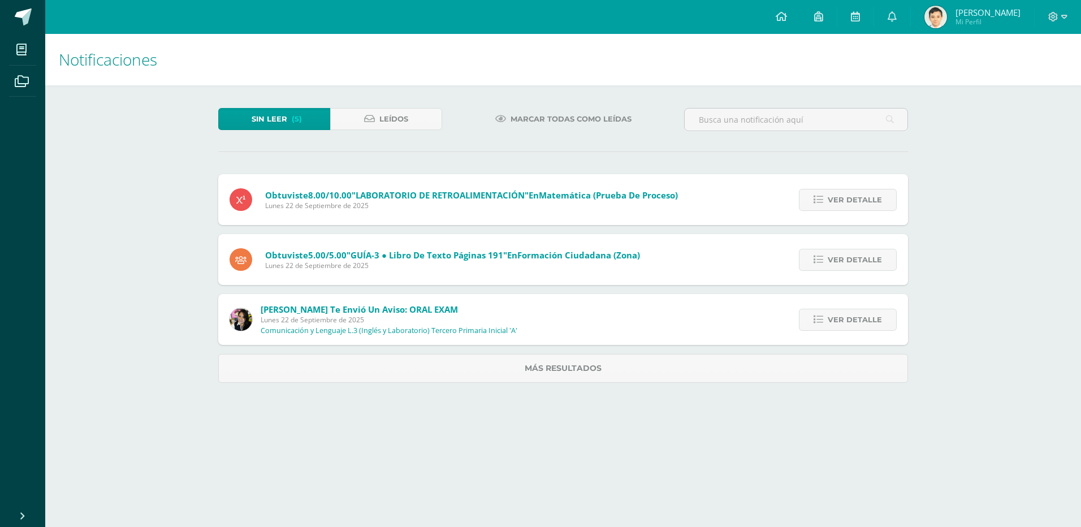
click at [858, 202] on span "Ver detalle" at bounding box center [855, 199] width 54 height 21
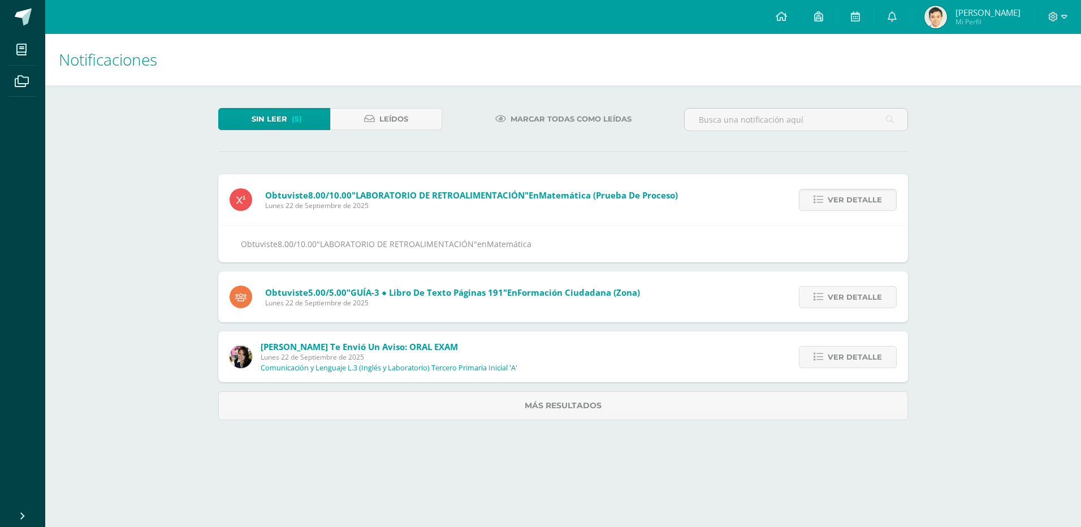
click at [858, 202] on span "Ver detalle" at bounding box center [855, 199] width 54 height 21
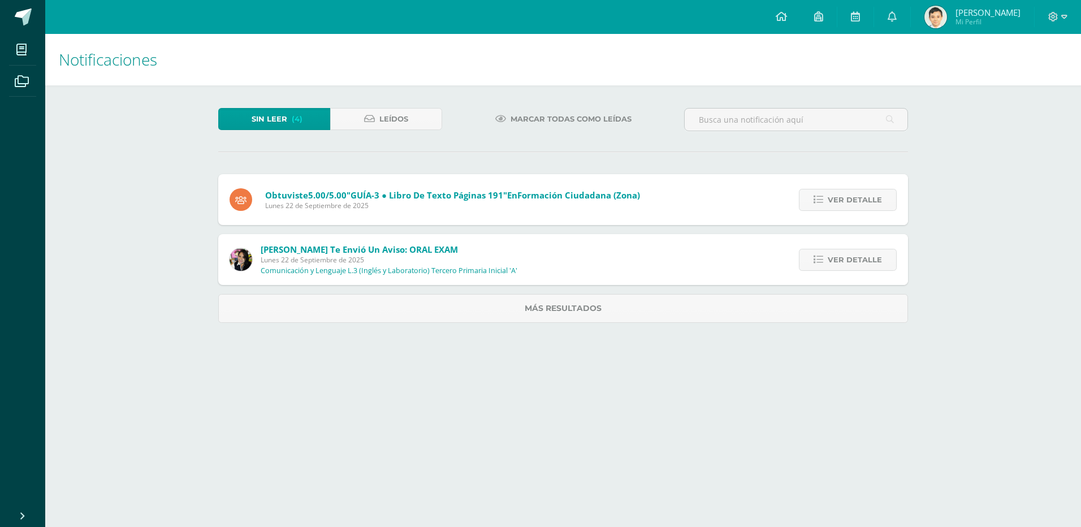
click at [858, 202] on span "Ver detalle" at bounding box center [855, 199] width 54 height 21
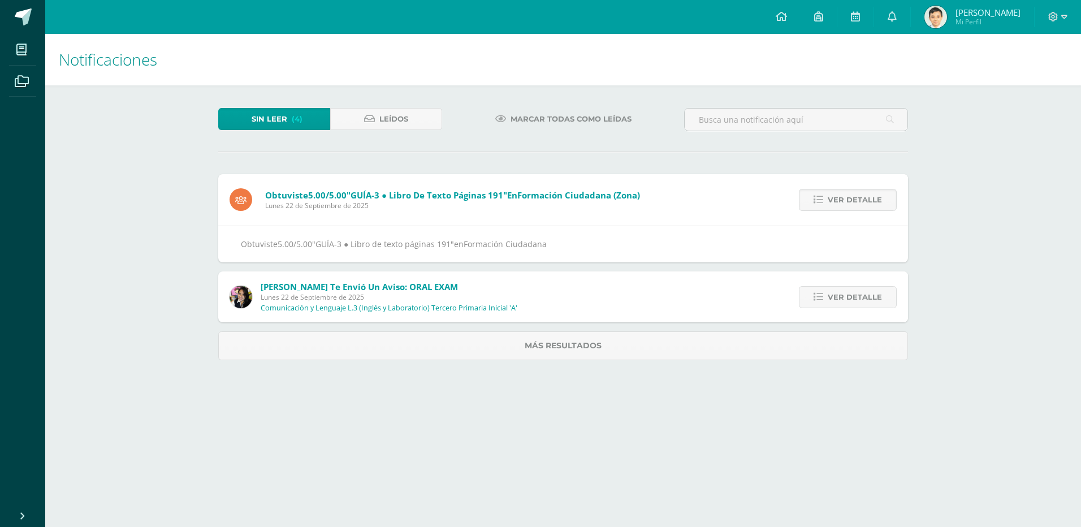
click at [858, 202] on span "Ver detalle" at bounding box center [855, 199] width 54 height 21
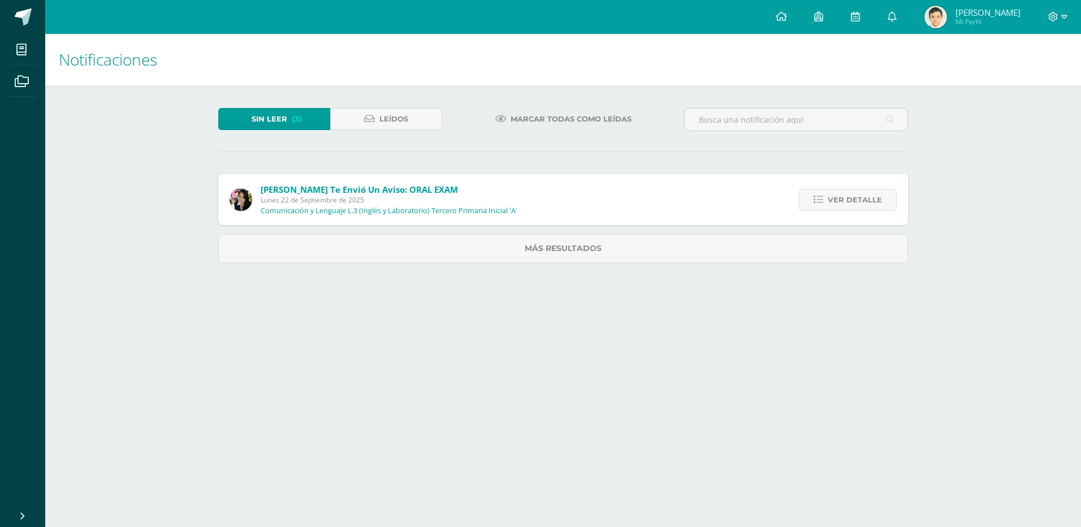
click at [858, 202] on span "Ver detalle" at bounding box center [855, 199] width 54 height 21
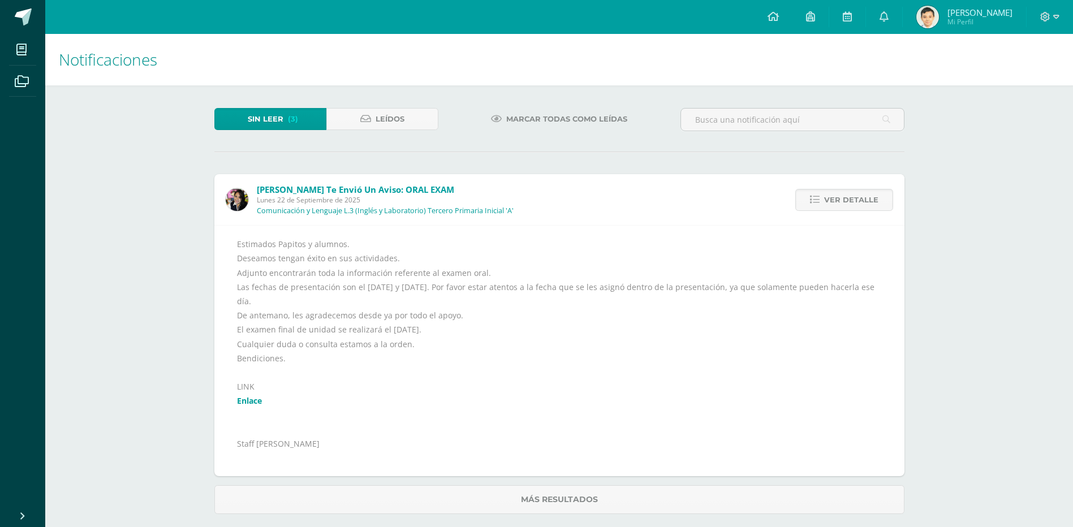
click at [858, 202] on span "Ver detalle" at bounding box center [851, 199] width 54 height 21
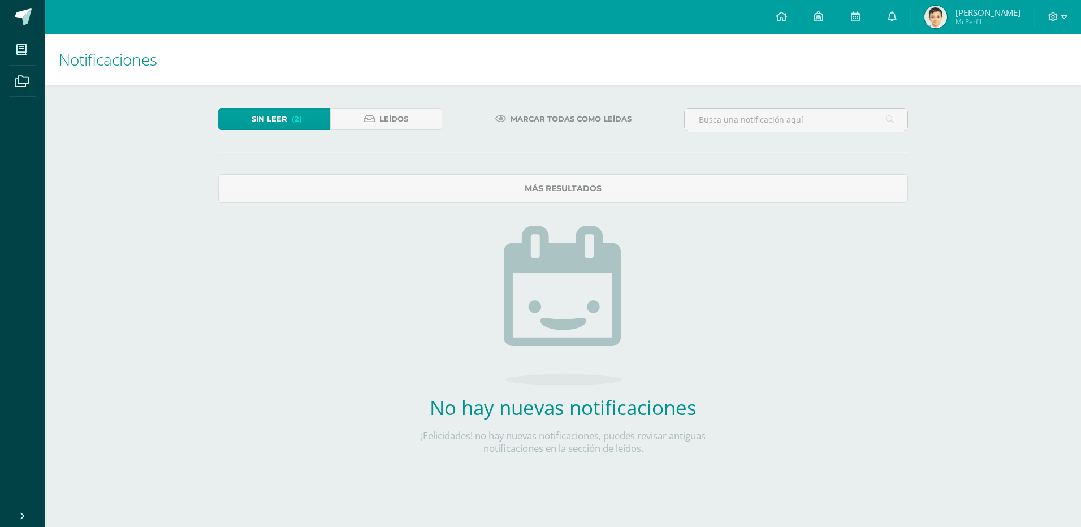
click at [295, 118] on span "(2)" at bounding box center [297, 119] width 10 height 21
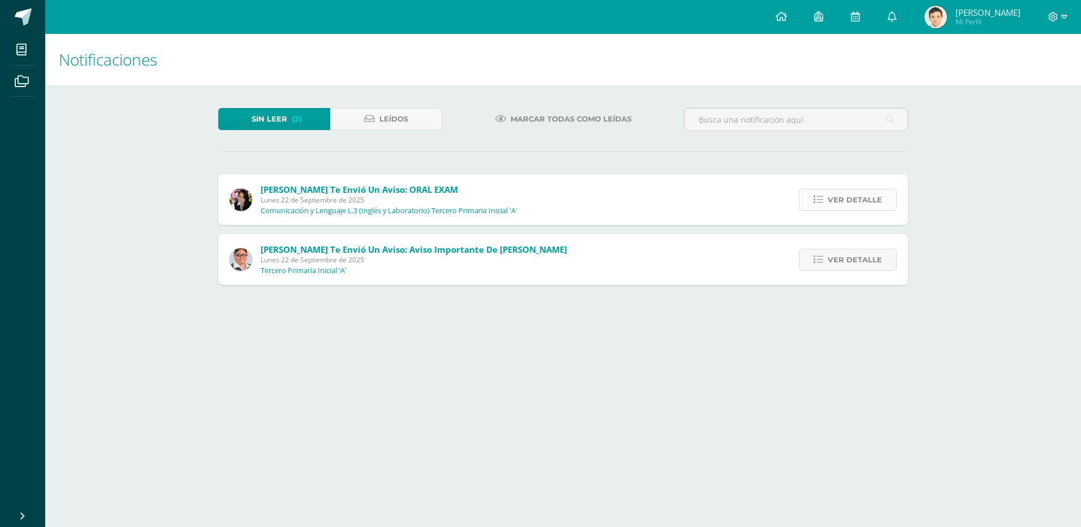
click at [844, 200] on span "Ver detalle" at bounding box center [855, 199] width 54 height 21
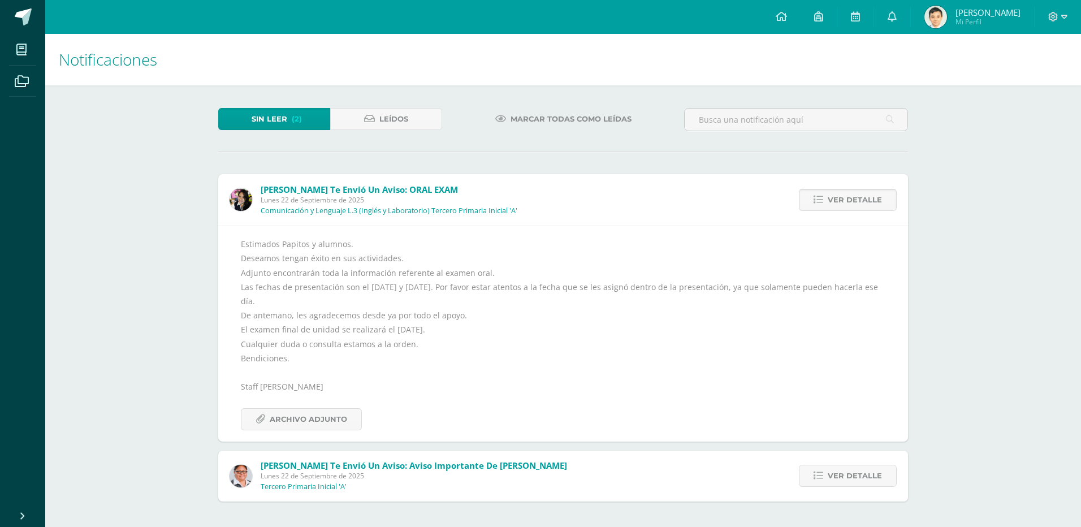
click at [844, 200] on span "Ver detalle" at bounding box center [855, 199] width 54 height 21
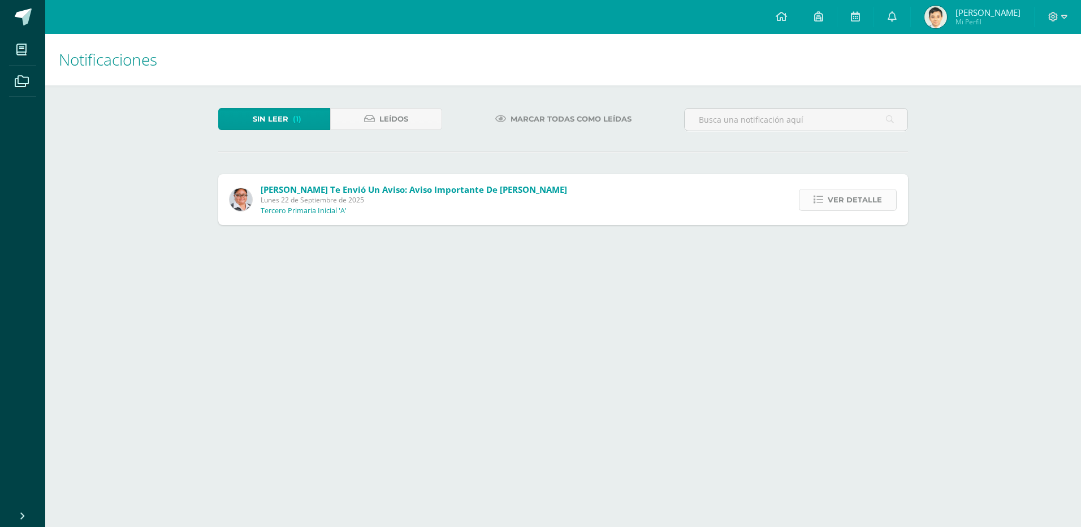
click at [846, 201] on span "Ver detalle" at bounding box center [855, 199] width 54 height 21
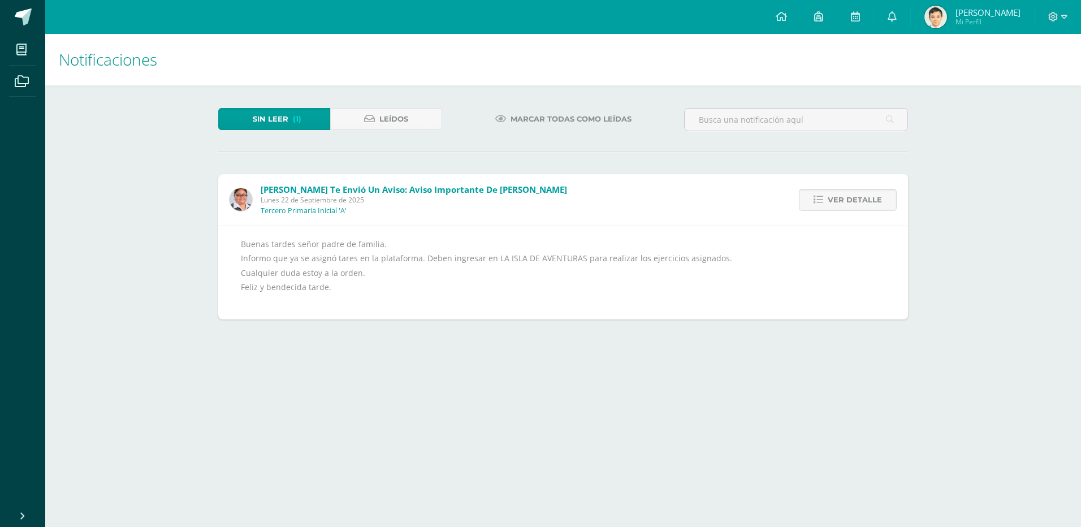
click at [849, 189] on span "Ver detalle" at bounding box center [855, 199] width 54 height 21
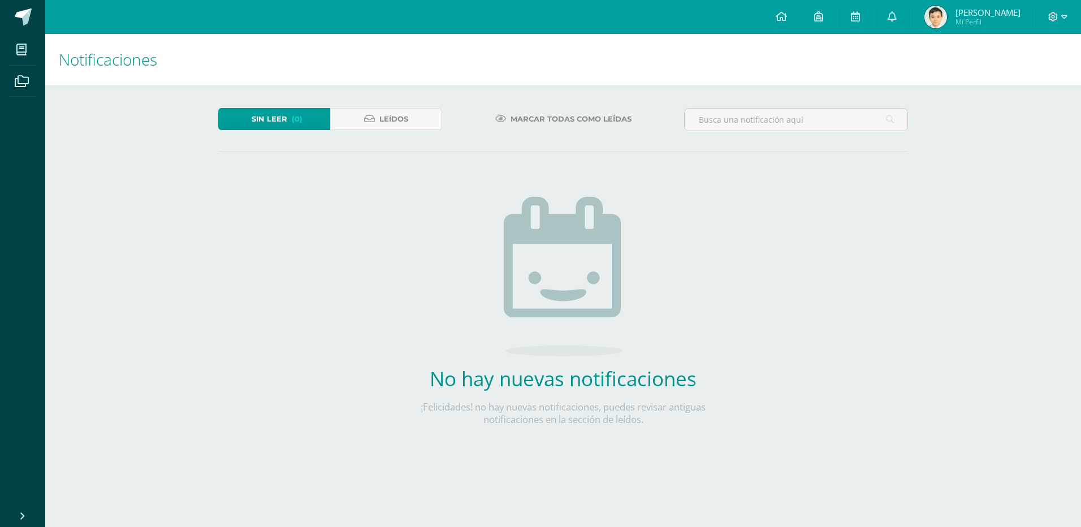
click at [996, 16] on span "[PERSON_NAME]" at bounding box center [988, 12] width 65 height 11
click at [993, 10] on span "[PERSON_NAME]" at bounding box center [988, 12] width 65 height 11
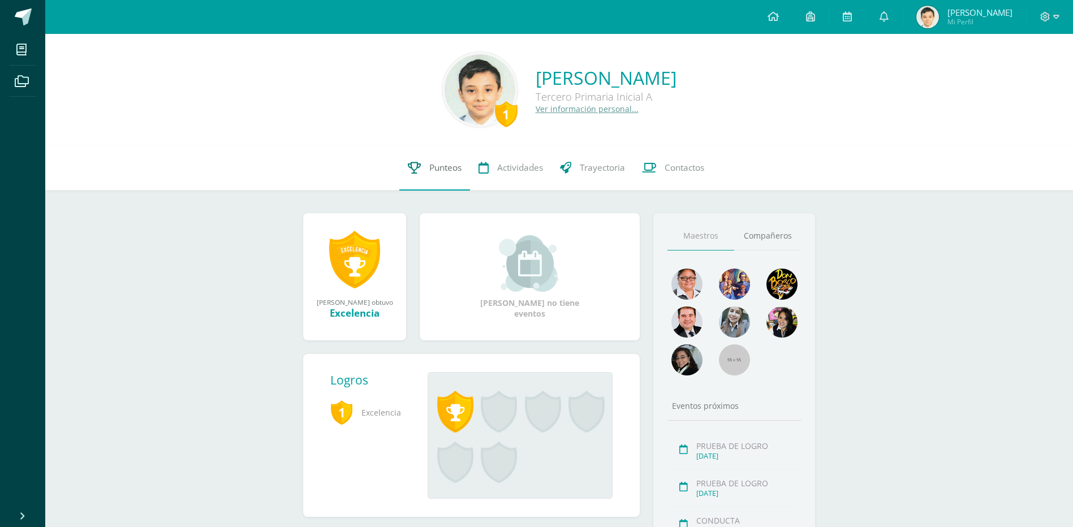
click at [442, 168] on span "Punteos" at bounding box center [445, 168] width 32 height 12
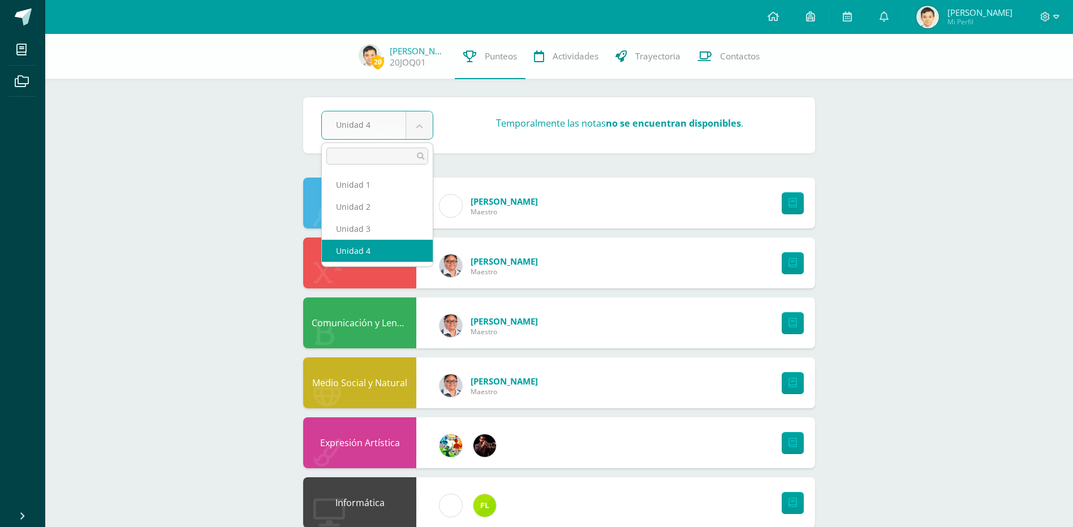
click at [420, 127] on body "Mis cursos Archivos Cerrar panel Comunicación y Lenguaje L.1 Tercero Primaria I…" at bounding box center [536, 455] width 1073 height 911
select select "Unidad 3"
